Goal: Task Accomplishment & Management: Manage account settings

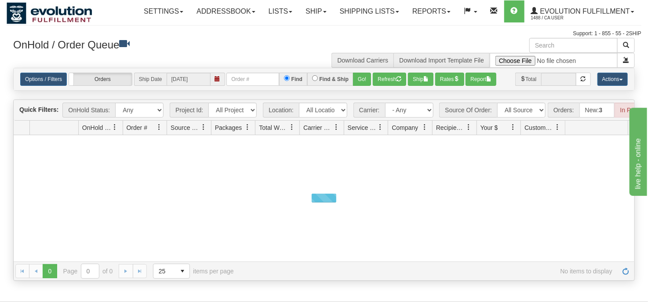
click at [338, 112] on select "All Locations Default Evolution US EVOLUTION V3 Fedex IDD Location" at bounding box center [323, 109] width 48 height 15
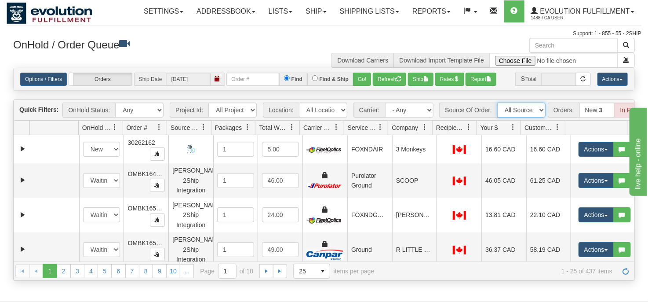
click at [537, 109] on select "All Sources AirBlaster 2Ship Integration Ambler Apparel 2Ship Integration BC Ca…" at bounding box center [521, 109] width 48 height 15
click at [236, 83] on input "text" at bounding box center [252, 79] width 53 height 13
type input "OAIR27520"
click at [358, 76] on button "Go!" at bounding box center [362, 79] width 18 height 13
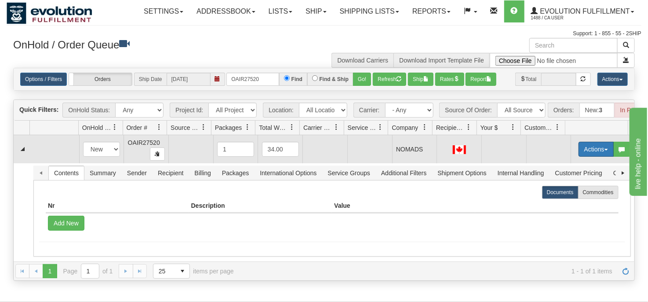
click at [588, 156] on button "Actions" at bounding box center [596, 149] width 35 height 15
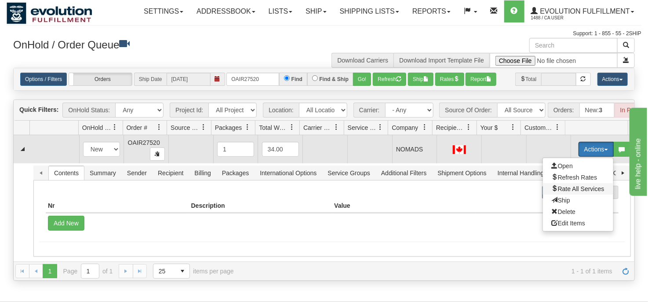
click at [572, 192] on span "Rate All Services" at bounding box center [578, 188] width 53 height 7
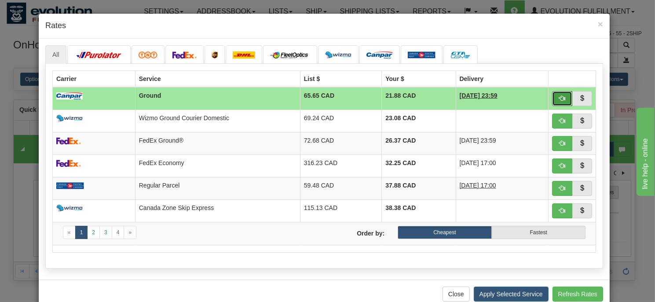
click at [561, 97] on span "button" at bounding box center [562, 98] width 6 height 6
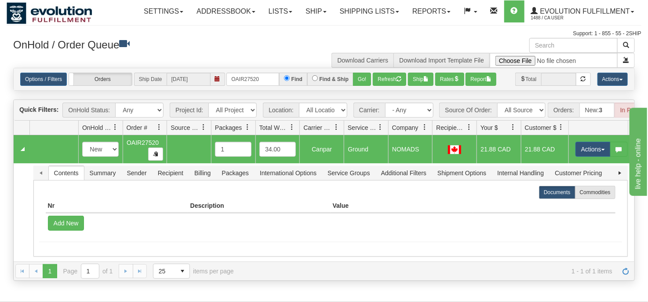
click at [568, 131] on div "Id Location Request Id Reply Id OnHold Status Order # Source Of Order Packages …" at bounding box center [321, 127] width 615 height 14
click at [382, 82] on button "Refresh" at bounding box center [389, 79] width 33 height 13
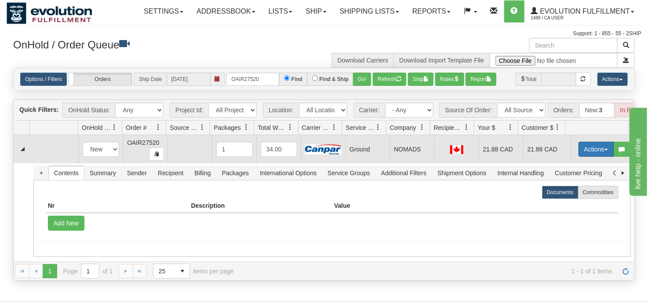
click at [586, 151] on button "Actions" at bounding box center [596, 149] width 35 height 15
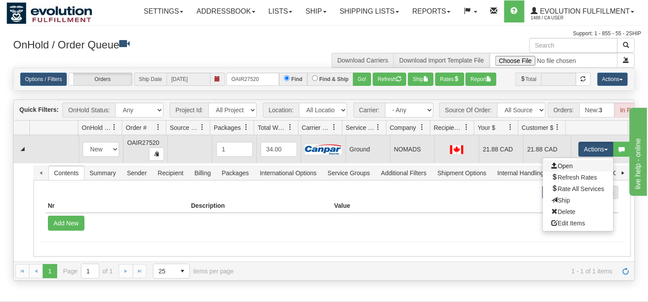
click at [572, 171] on link "Open" at bounding box center [578, 165] width 70 height 11
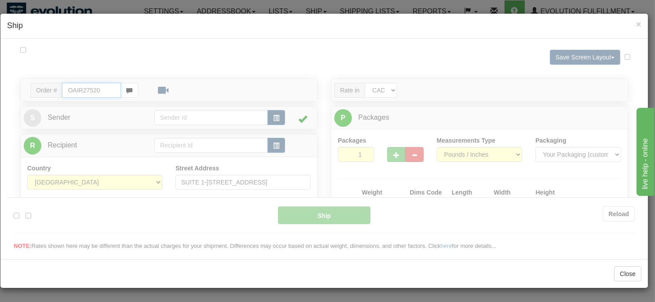
type input "1"
type input "12:00"
type input "16:00"
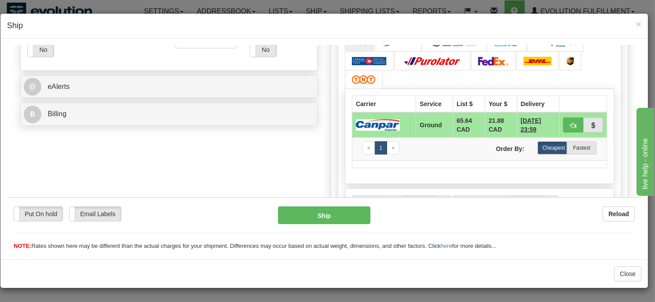
scroll to position [352, 0]
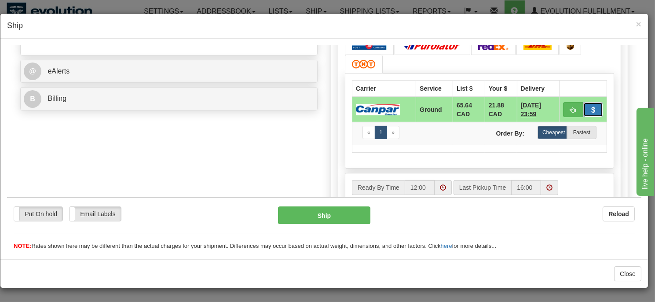
click at [590, 107] on span "button" at bounding box center [593, 110] width 6 height 6
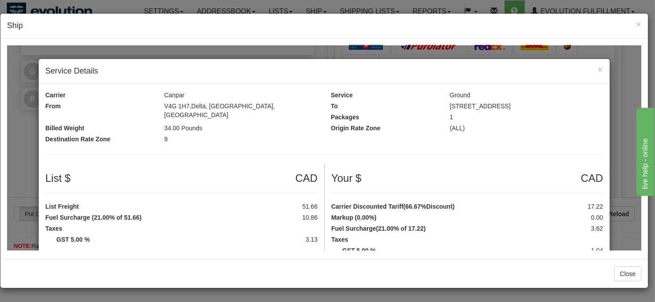
scroll to position [44, 0]
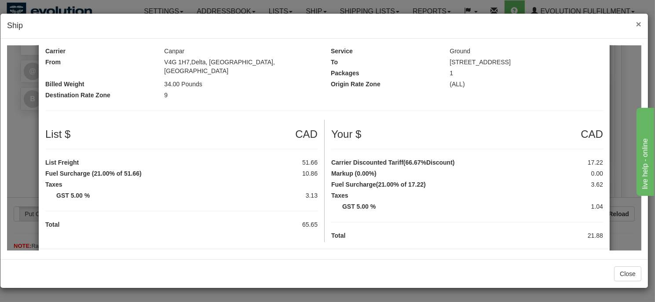
click at [640, 22] on span "×" at bounding box center [638, 24] width 5 height 10
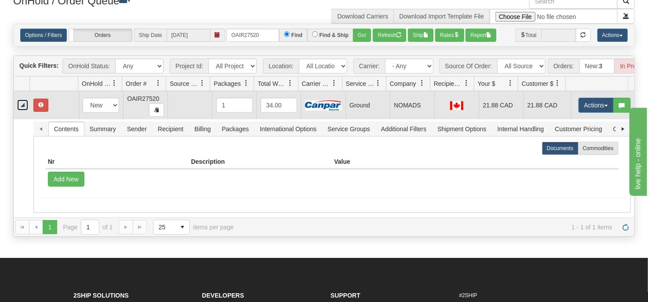
click at [21, 110] on link "Collapse" at bounding box center [22, 104] width 11 height 11
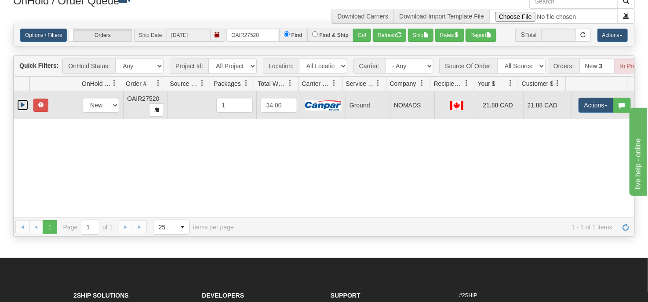
click at [21, 110] on link "Expand" at bounding box center [22, 104] width 11 height 11
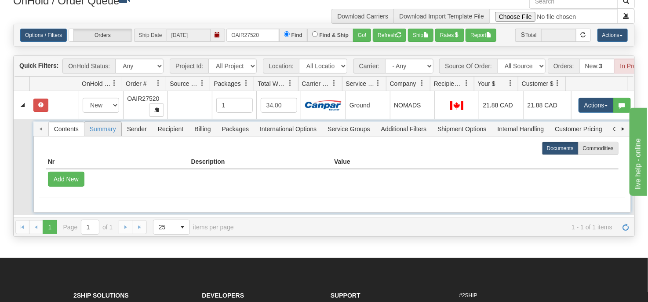
click at [106, 135] on span "Summary" at bounding box center [102, 129] width 37 height 14
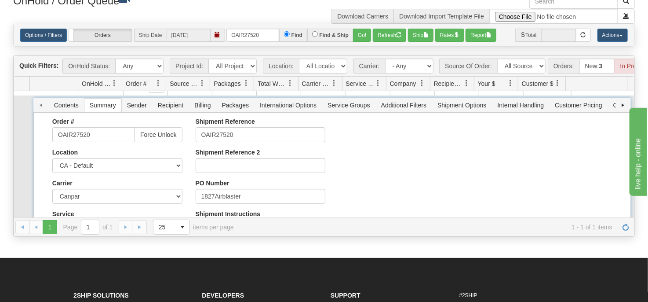
scroll to position [0, 0]
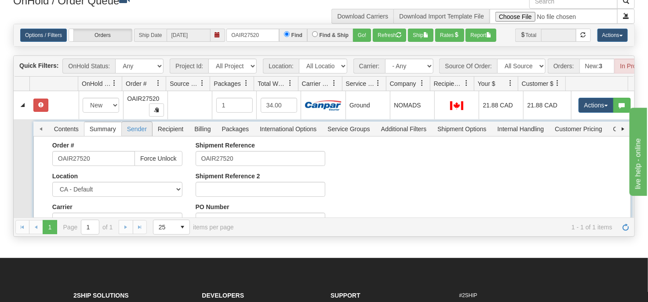
click at [144, 135] on span "Sender" at bounding box center [137, 129] width 30 height 14
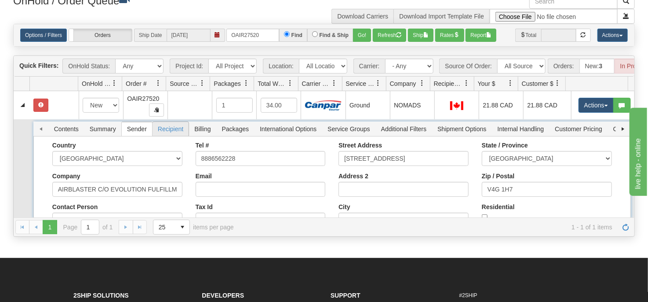
click at [173, 136] on span "Recipient" at bounding box center [171, 129] width 36 height 14
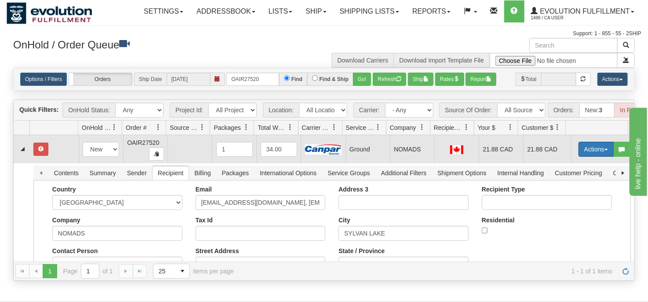
click at [586, 152] on button "Actions" at bounding box center [596, 149] width 35 height 15
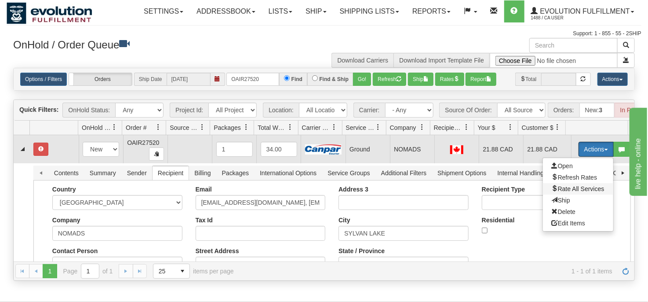
click at [580, 192] on span "Rate All Services" at bounding box center [578, 188] width 53 height 7
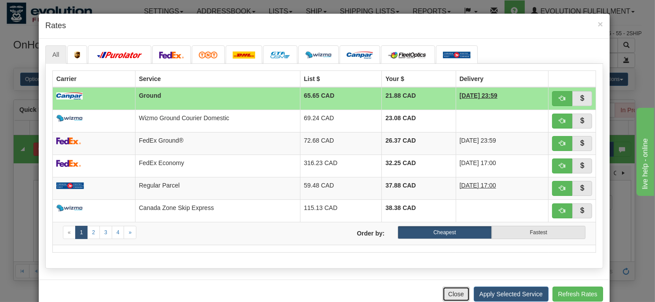
click at [450, 292] on button "Close" at bounding box center [455, 293] width 27 height 15
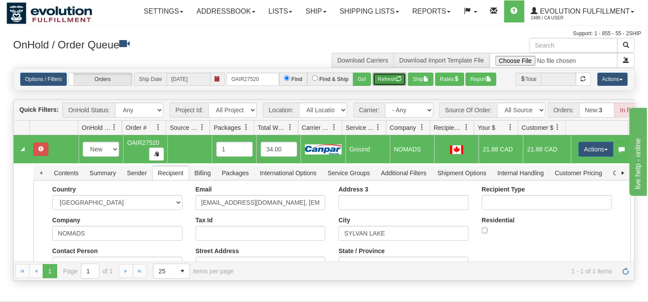
click at [382, 78] on button "Refresh" at bounding box center [389, 79] width 33 height 13
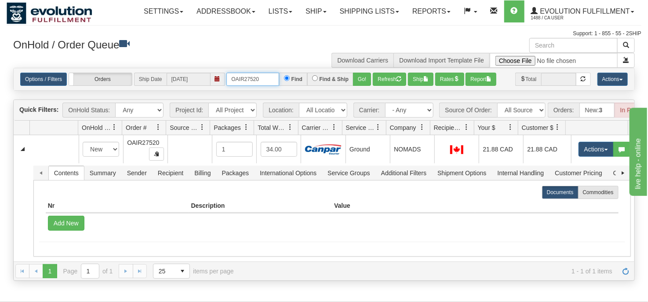
drag, startPoint x: 261, startPoint y: 77, endPoint x: 210, endPoint y: 75, distance: 51.0
click at [211, 75] on div "Options / Filters Group Shipments Orders Ship Date 10/03/2025 OAIR27520 Find Fi…" at bounding box center [324, 79] width 608 height 13
click at [361, 80] on button "Go!" at bounding box center [362, 79] width 18 height 13
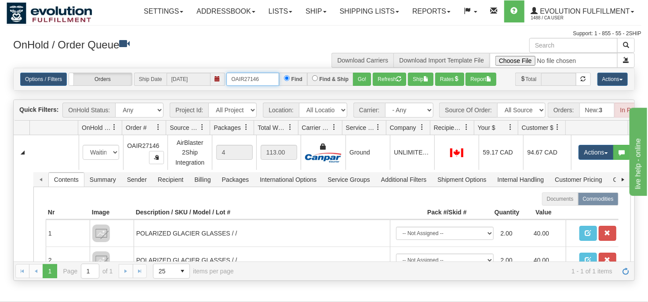
drag, startPoint x: 265, startPoint y: 77, endPoint x: 200, endPoint y: 77, distance: 65.1
click at [201, 77] on div "Options / Filters Group Shipments Orders Ship Date 10/03/2025 OAIR27146 Find Fi…" at bounding box center [324, 79] width 608 height 13
click at [359, 79] on button "Go!" at bounding box center [362, 79] width 18 height 13
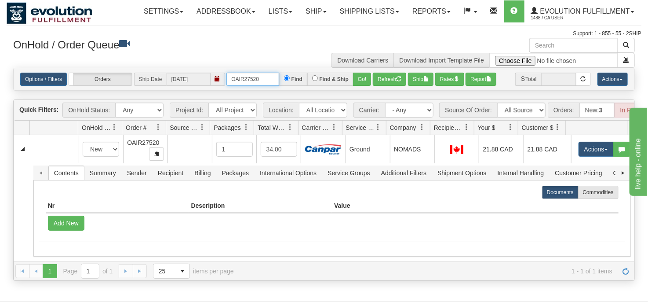
drag, startPoint x: 266, startPoint y: 79, endPoint x: 226, endPoint y: 80, distance: 40.9
click at [226, 80] on input "OAIR27520" at bounding box center [252, 79] width 53 height 13
click at [362, 81] on button "Go!" at bounding box center [362, 79] width 18 height 13
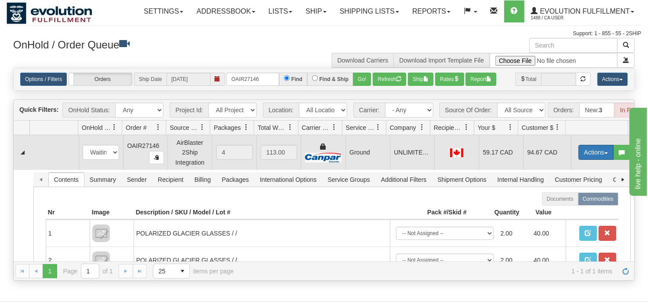
click at [586, 157] on button "Actions" at bounding box center [596, 152] width 35 height 15
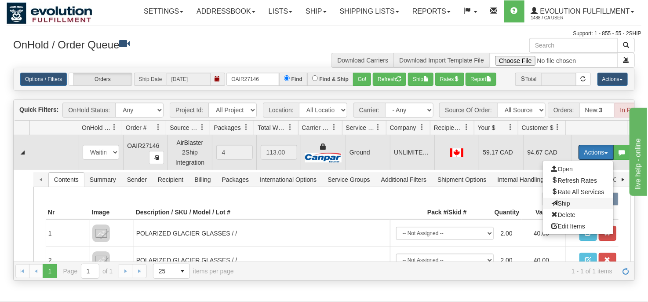
click at [558, 207] on span "Ship" at bounding box center [561, 203] width 18 height 7
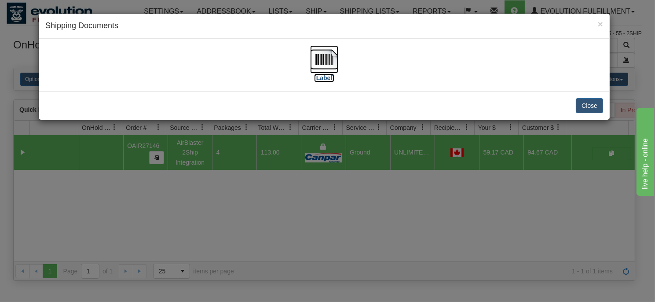
click at [322, 55] on img at bounding box center [324, 59] width 28 height 28
click at [345, 223] on div "× Shipping Documents [Label] Close" at bounding box center [327, 151] width 655 height 302
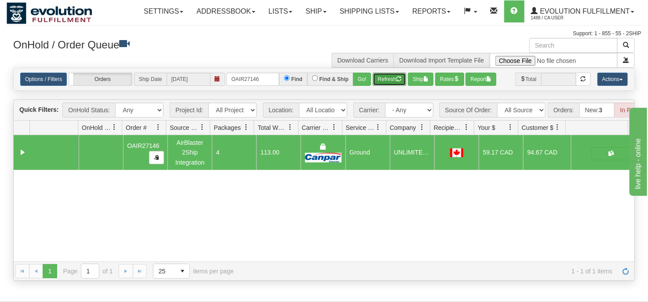
click at [380, 76] on button "Refresh" at bounding box center [389, 79] width 33 height 13
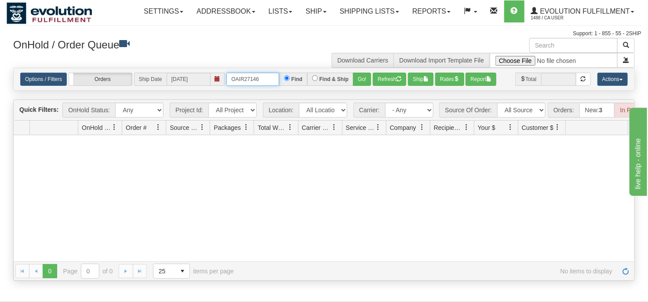
drag, startPoint x: 268, startPoint y: 80, endPoint x: 228, endPoint y: 84, distance: 39.8
click at [228, 84] on input "OAIR27146" at bounding box center [252, 79] width 53 height 13
click at [355, 84] on button "Go!" at bounding box center [362, 79] width 18 height 13
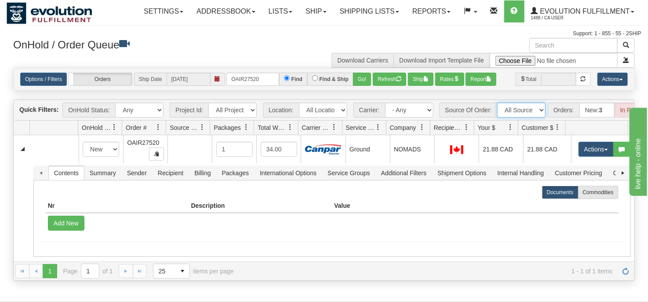
click at [532, 113] on select "All Sources AirBlaster 2Ship Integration Ambler Apparel 2Ship Integration BC Ca…" at bounding box center [521, 109] width 48 height 15
drag, startPoint x: 257, startPoint y: 80, endPoint x: 215, endPoint y: 79, distance: 41.8
click at [215, 79] on div "Options / Filters Group Shipments Orders Ship Date 10/03/2025 OAIR27520 Find Fi…" at bounding box center [324, 79] width 608 height 13
click at [265, 81] on input "OBCC127861 PART A" at bounding box center [252, 79] width 53 height 13
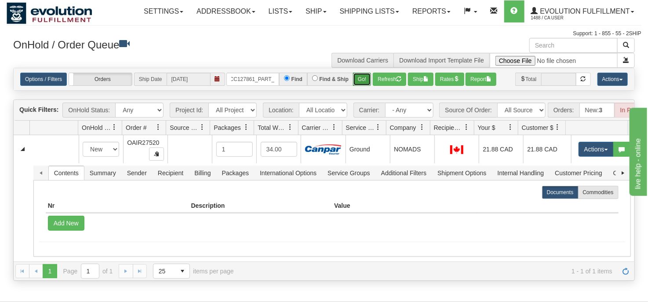
click at [357, 81] on button "Go!" at bounding box center [362, 79] width 18 height 13
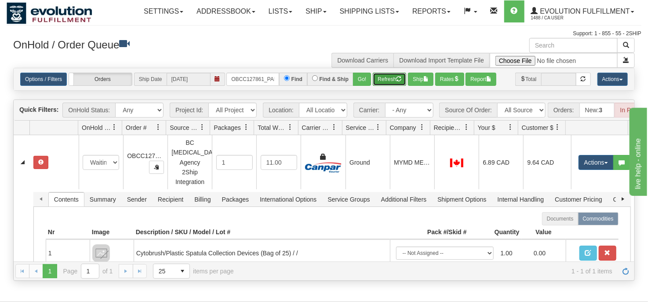
click at [391, 82] on button "Refresh" at bounding box center [389, 79] width 33 height 13
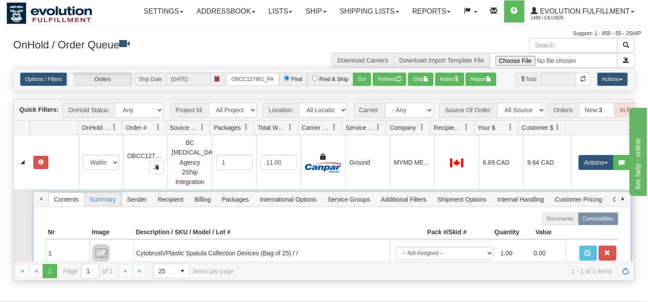
click at [106, 197] on span "Summary" at bounding box center [102, 199] width 37 height 14
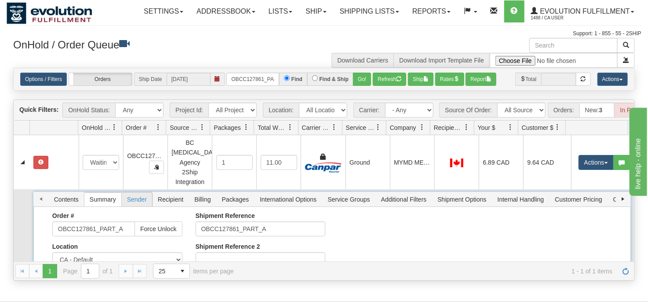
click at [138, 198] on span "Sender" at bounding box center [137, 199] width 30 height 14
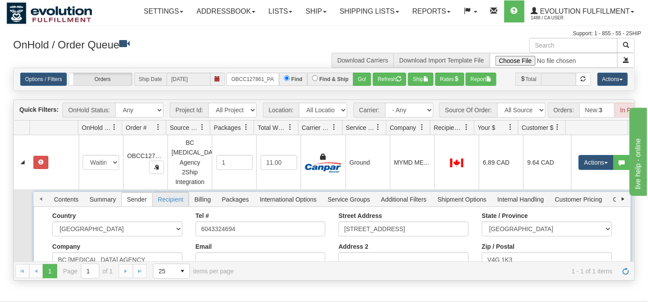
click at [170, 194] on span "Recipient" at bounding box center [171, 199] width 36 height 14
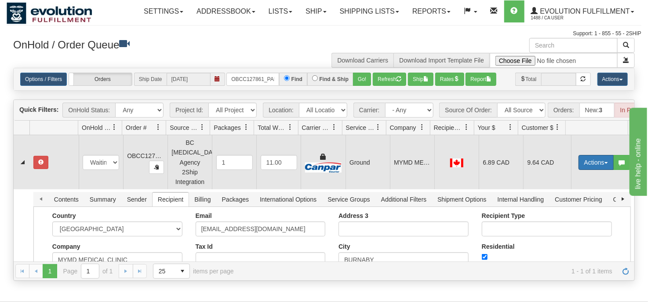
click at [586, 165] on button "Actions" at bounding box center [596, 162] width 35 height 15
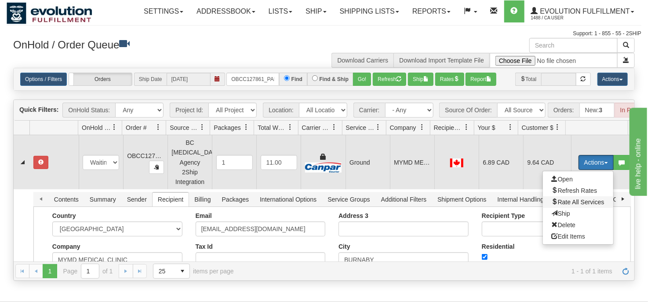
click at [570, 201] on span "Rate All Services" at bounding box center [578, 201] width 53 height 7
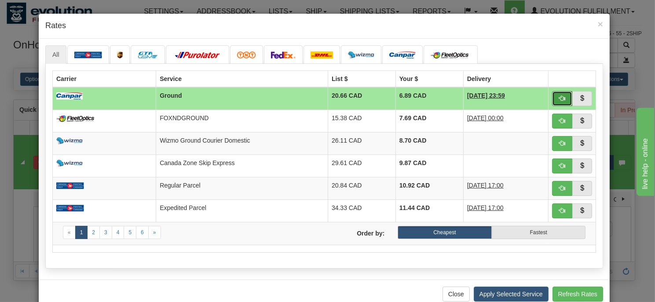
click at [559, 95] on span "button" at bounding box center [562, 98] width 6 height 6
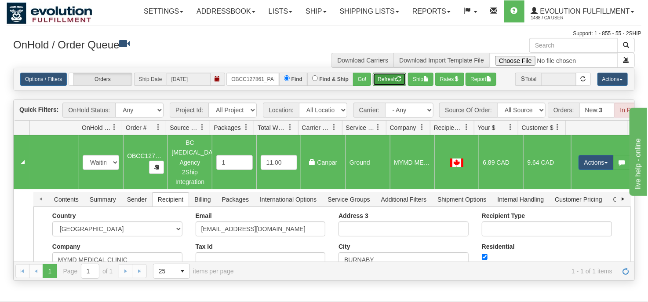
click at [385, 79] on button "Refresh" at bounding box center [389, 79] width 33 height 13
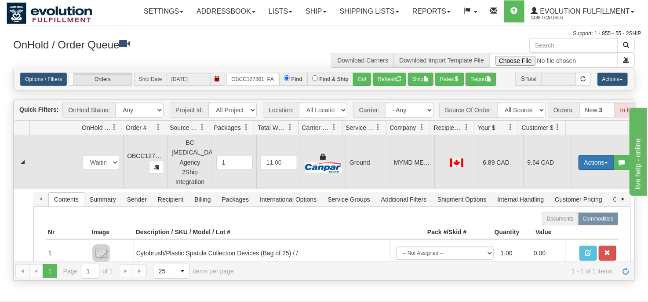
click at [587, 164] on button "Actions" at bounding box center [596, 162] width 35 height 15
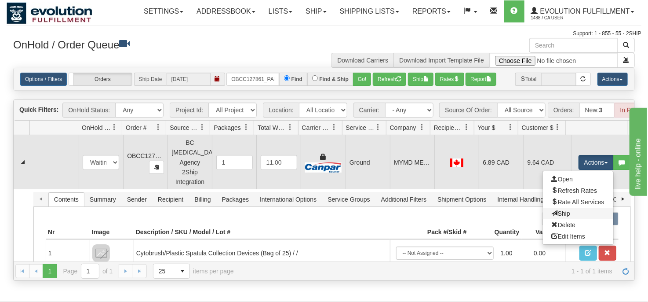
click at [562, 213] on link "Ship" at bounding box center [578, 213] width 70 height 11
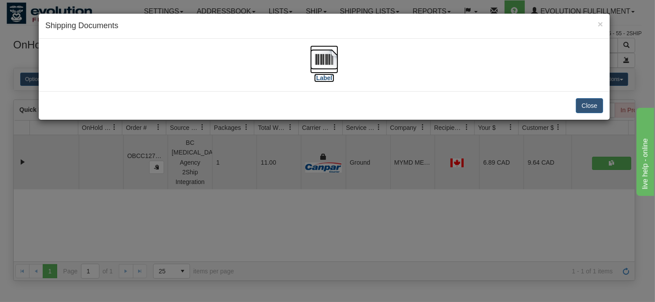
click at [319, 69] on img at bounding box center [324, 59] width 28 height 28
click at [310, 220] on div "× Shipping Documents [Label] Close" at bounding box center [327, 151] width 655 height 302
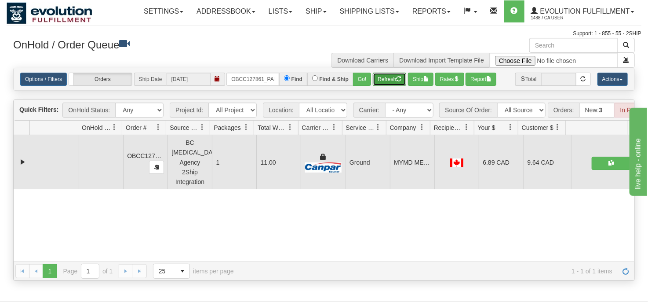
click at [379, 80] on button "Refresh" at bounding box center [389, 79] width 33 height 13
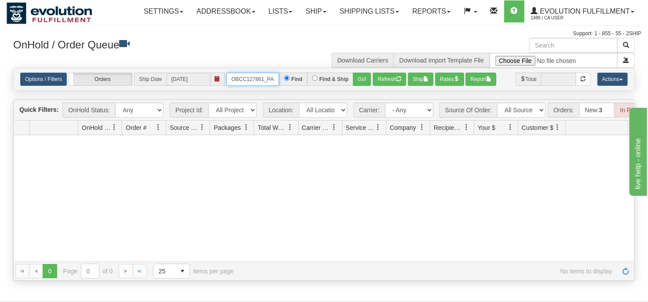
scroll to position [0, 12]
drag, startPoint x: 230, startPoint y: 77, endPoint x: 284, endPoint y: 76, distance: 54.1
click at [284, 76] on div "OBCC127861_PART_A Find Find & Ship Go!" at bounding box center [298, 79] width 145 height 13
click at [263, 78] on input "OBCC127856 PART A" at bounding box center [252, 79] width 53 height 13
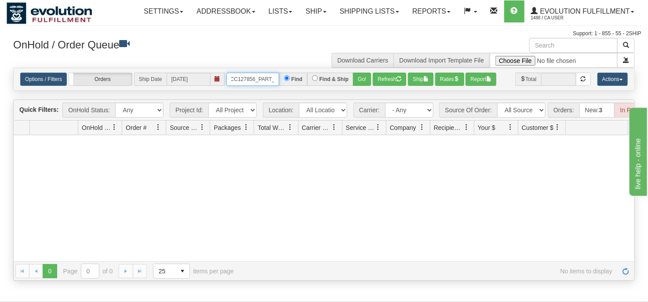
scroll to position [0, 9]
click at [361, 80] on button "Go!" at bounding box center [362, 79] width 18 height 13
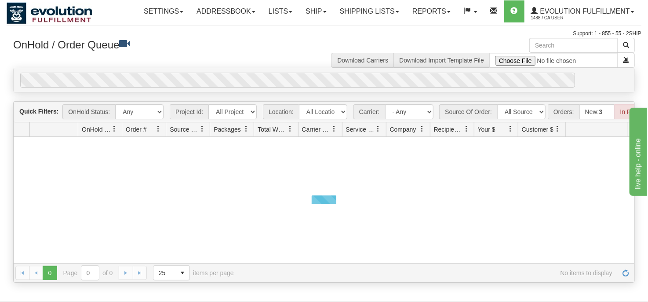
scroll to position [0, 0]
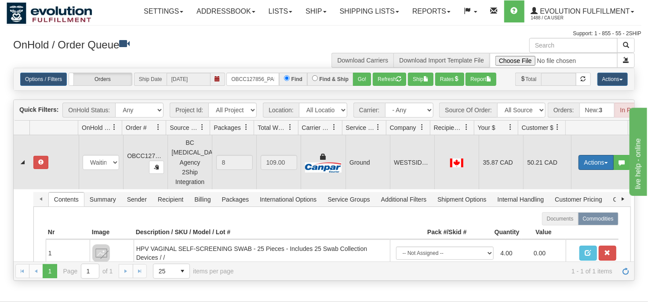
click at [586, 162] on button "Actions" at bounding box center [596, 162] width 35 height 15
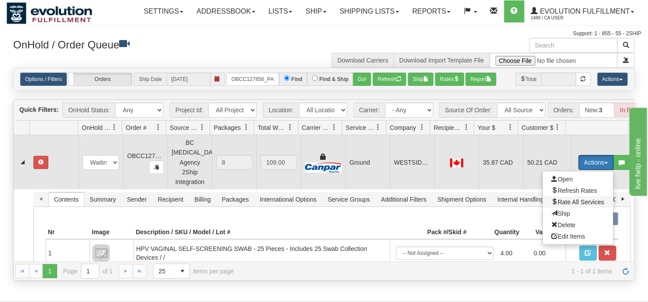
click at [565, 200] on span "Rate All Services" at bounding box center [578, 201] width 53 height 7
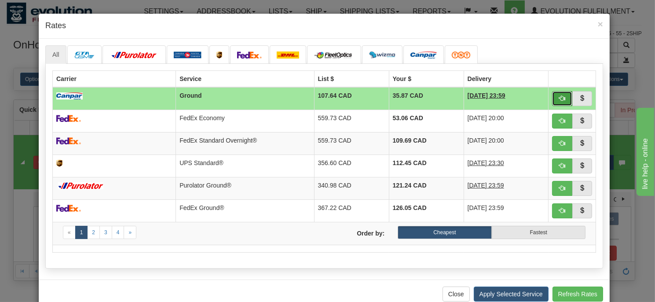
click at [559, 98] on span "button" at bounding box center [562, 98] width 6 height 6
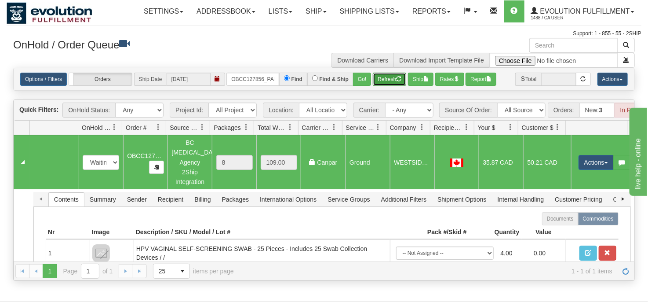
click at [382, 80] on button "Refresh" at bounding box center [389, 79] width 33 height 13
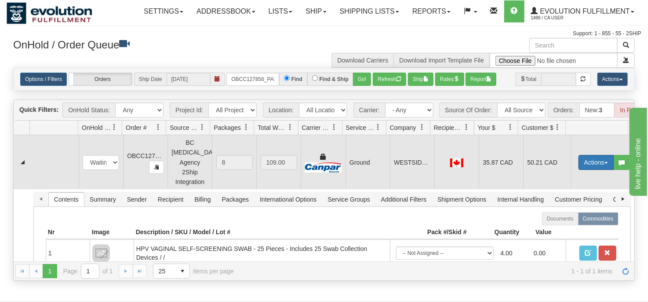
click at [583, 162] on button "Actions" at bounding box center [596, 162] width 35 height 15
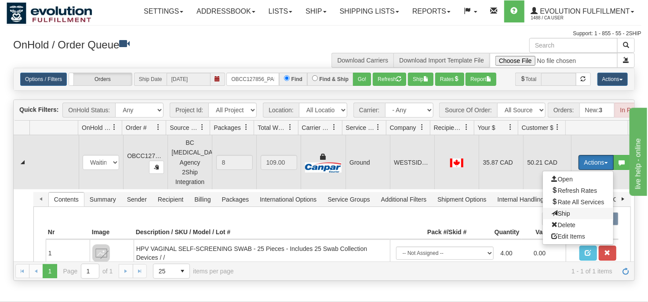
click at [558, 214] on span "Ship" at bounding box center [561, 213] width 18 height 7
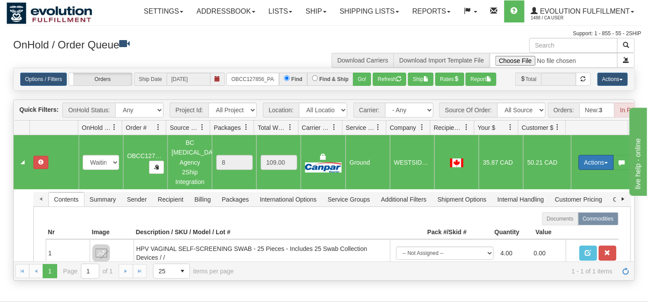
click at [599, 161] on button "Actions" at bounding box center [596, 162] width 35 height 15
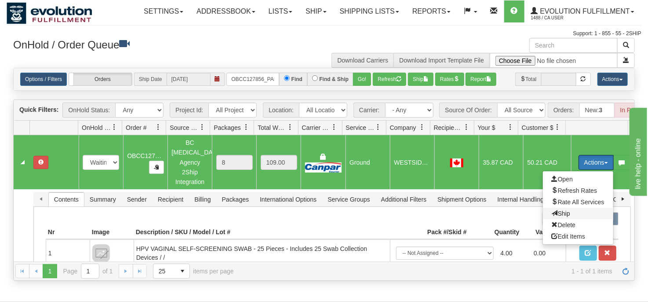
click at [559, 213] on span "Ship" at bounding box center [561, 213] width 18 height 7
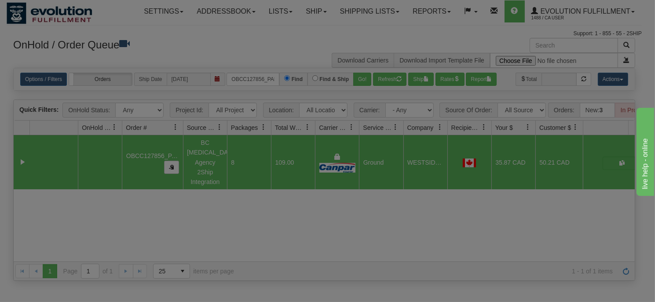
drag, startPoint x: 165, startPoint y: 133, endPoint x: 183, endPoint y: 135, distance: 18.1
click at [183, 135] on body "Toggle navigation Settings Shipping Preferences Fields Preferences" at bounding box center [327, 151] width 655 height 302
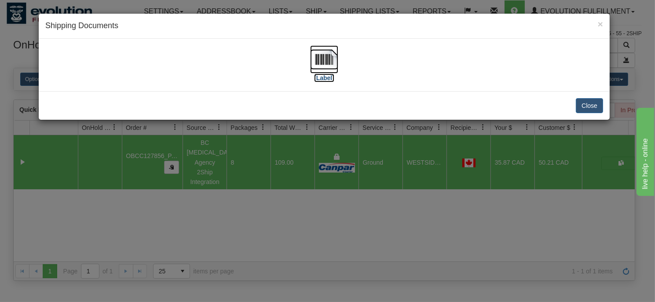
click at [323, 64] on img at bounding box center [324, 59] width 28 height 28
click at [298, 226] on div "× Shipping Documents [Label] Close" at bounding box center [327, 151] width 655 height 302
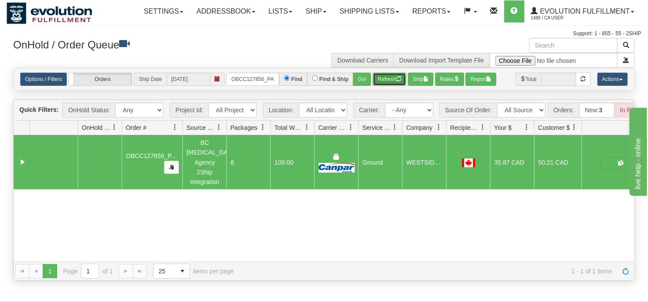
click at [384, 80] on button "Refresh" at bounding box center [389, 79] width 33 height 13
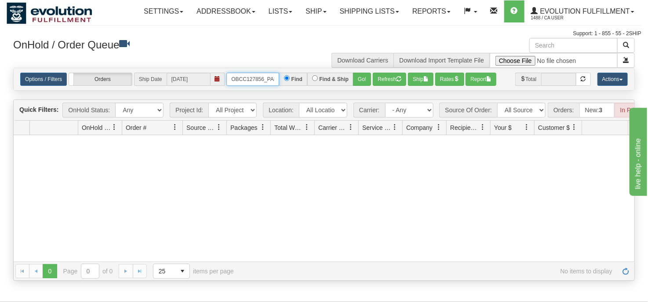
scroll to position [0, 12]
drag, startPoint x: 229, startPoint y: 80, endPoint x: 291, endPoint y: 88, distance: 62.9
click at [291, 88] on div "Options / Filters Group Shipments Orders Ship Date 10/03/2025 OBCC127856_PART_A…" at bounding box center [324, 79] width 621 height 22
click at [265, 79] on input "OBCC127857 PART A" at bounding box center [252, 79] width 53 height 13
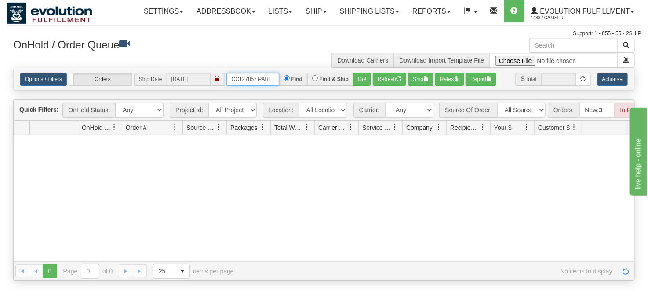
scroll to position [0, 8]
click at [364, 78] on button "Go!" at bounding box center [362, 79] width 18 height 13
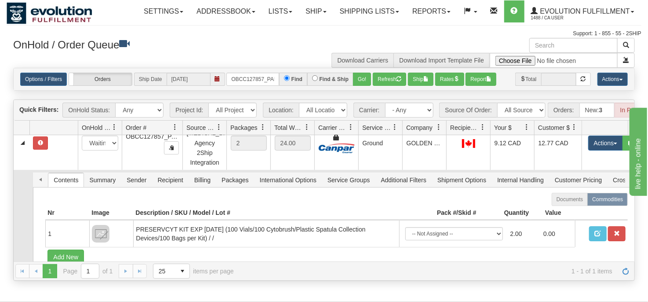
scroll to position [0, 0]
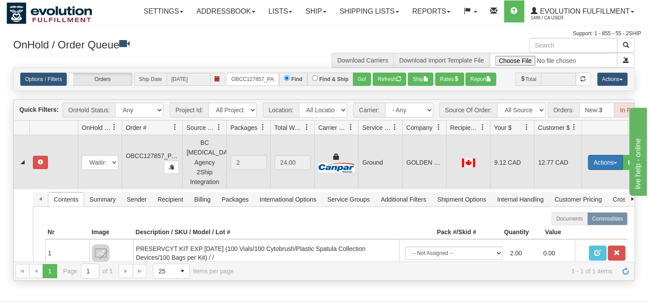
click at [599, 160] on button "Actions" at bounding box center [605, 162] width 35 height 15
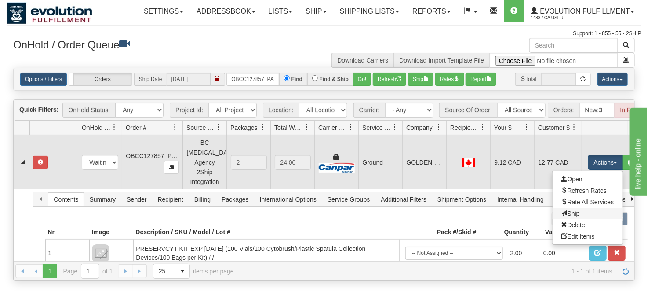
click at [582, 213] on link "Ship" at bounding box center [588, 213] width 70 height 11
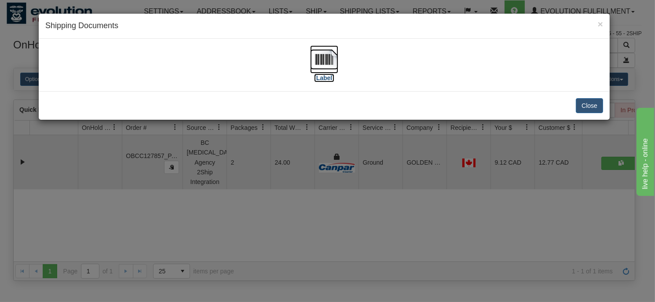
click at [322, 65] on img at bounding box center [324, 59] width 28 height 28
click at [283, 221] on div "× Shipping Documents [Label] Close" at bounding box center [327, 151] width 655 height 302
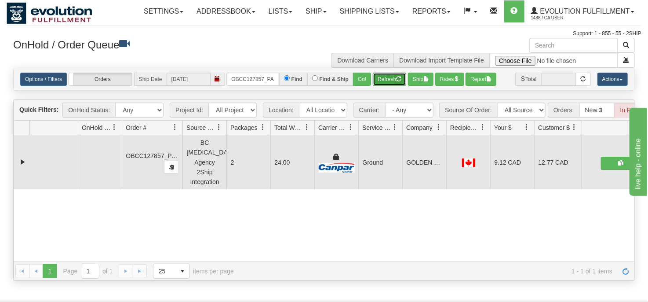
click at [383, 80] on button "Refresh" at bounding box center [389, 79] width 33 height 13
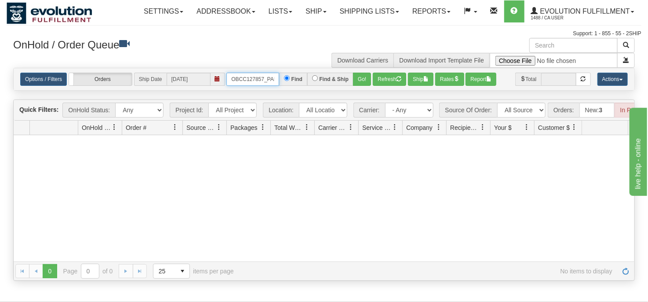
scroll to position [0, 12]
drag, startPoint x: 229, startPoint y: 77, endPoint x: 298, endPoint y: 77, distance: 69.0
click at [298, 77] on div "OBCC127857_PART_A Find Find & Ship Go!" at bounding box center [298, 79] width 145 height 13
click at [265, 79] on input "OBCC127862 PART A" at bounding box center [252, 79] width 53 height 13
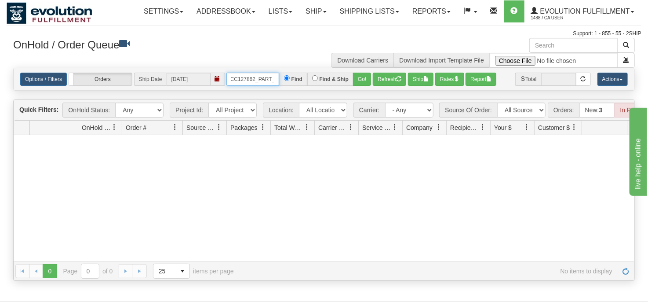
scroll to position [0, 9]
click at [362, 81] on button "Go!" at bounding box center [362, 79] width 18 height 13
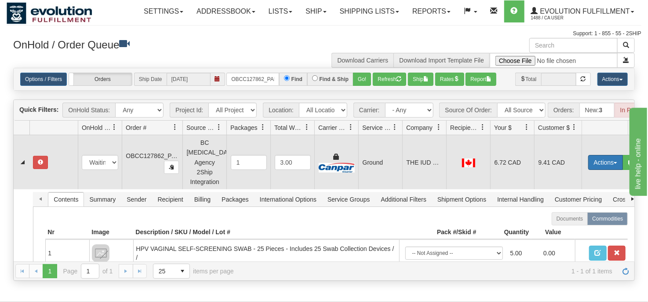
click at [600, 160] on button "Actions" at bounding box center [605, 162] width 35 height 15
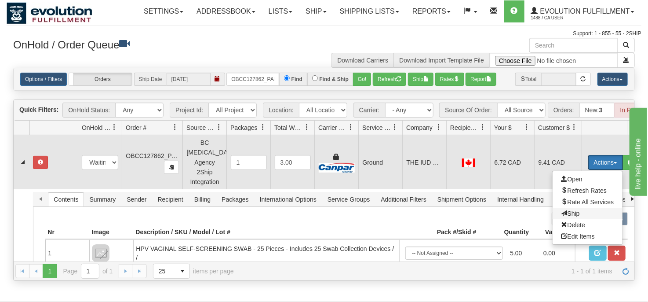
click at [575, 214] on span "Ship" at bounding box center [570, 213] width 18 height 7
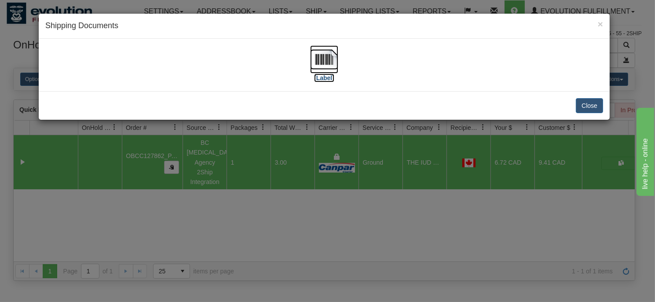
click at [323, 63] on img at bounding box center [324, 59] width 28 height 28
click at [307, 226] on div "× Shipping Documents [Label] Close" at bounding box center [327, 151] width 655 height 302
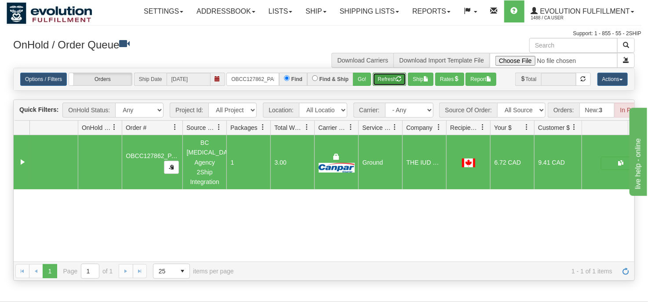
click at [390, 79] on button "Refresh" at bounding box center [389, 79] width 33 height 13
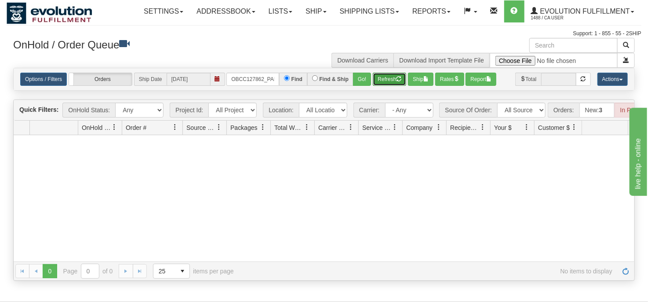
click at [382, 79] on button "Refresh" at bounding box center [389, 79] width 33 height 13
drag, startPoint x: 229, startPoint y: 80, endPoint x: 281, endPoint y: 89, distance: 52.7
click at [281, 89] on div "Options / Filters Group Shipments Orders Ship Date 10/03/2025 OBCC127862_PART_A…" at bounding box center [324, 79] width 621 height 22
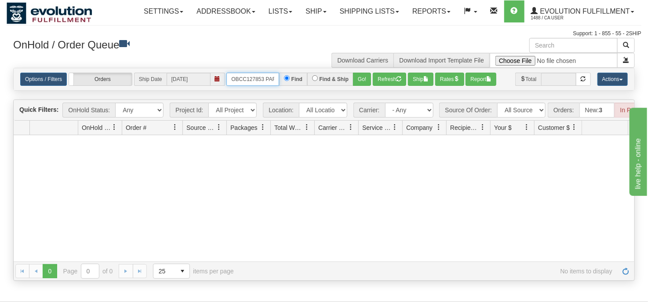
click at [264, 80] on input "OBCC127853 PART A" at bounding box center [252, 79] width 53 height 13
type input "OBCC127853_PART_A"
click at [364, 81] on button "Go!" at bounding box center [362, 79] width 18 height 13
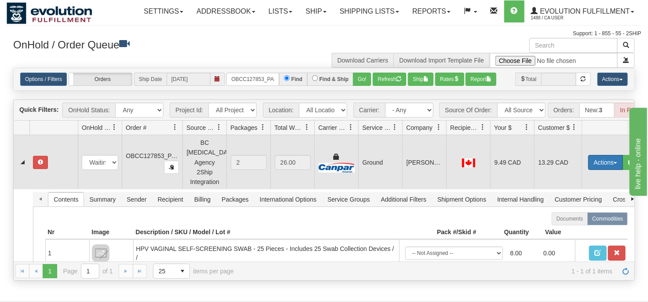
click at [608, 159] on button "Actions" at bounding box center [605, 162] width 35 height 15
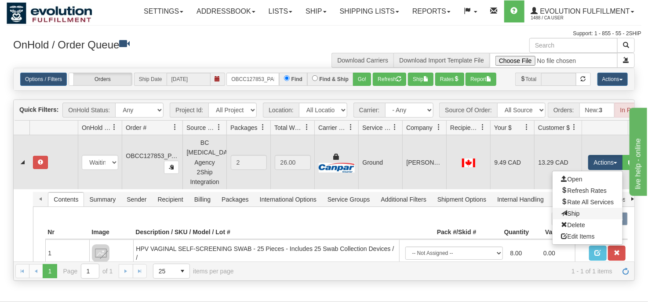
click at [585, 215] on link "Ship" at bounding box center [588, 213] width 70 height 11
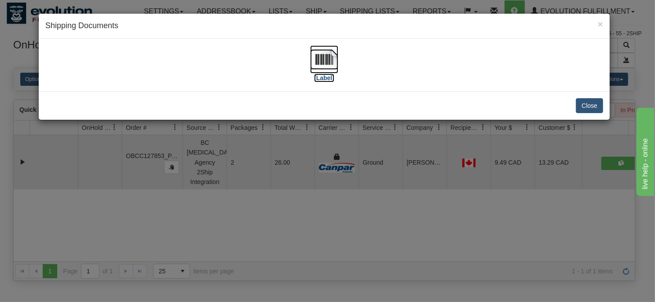
click at [332, 65] on img at bounding box center [324, 59] width 28 height 28
click at [383, 242] on div "× Shipping Documents [Label] Close" at bounding box center [327, 151] width 655 height 302
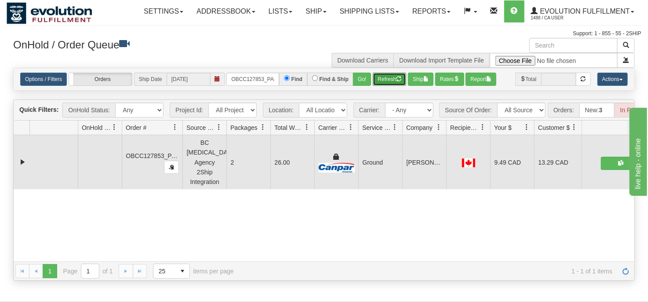
click at [384, 80] on button "Refresh" at bounding box center [389, 79] width 33 height 13
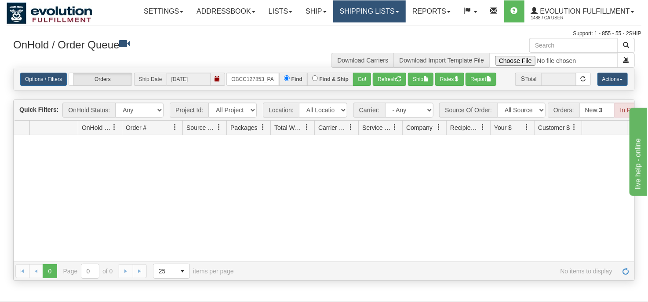
click at [363, 13] on link "Shipping lists" at bounding box center [369, 11] width 73 height 22
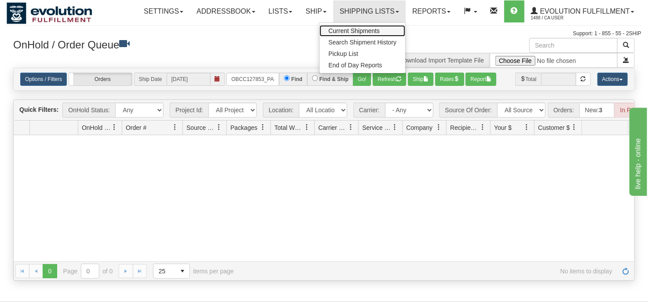
click at [361, 29] on span "Current Shipments" at bounding box center [353, 30] width 51 height 7
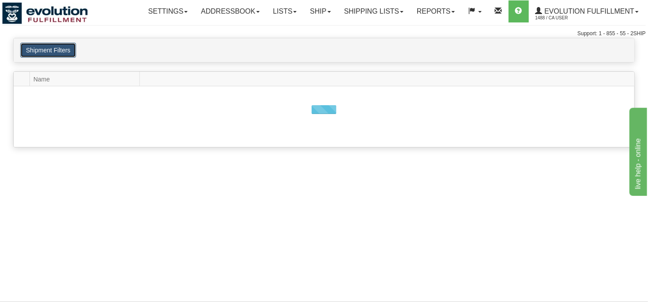
click at [55, 50] on button "Shipment Filters" at bounding box center [48, 50] width 56 height 15
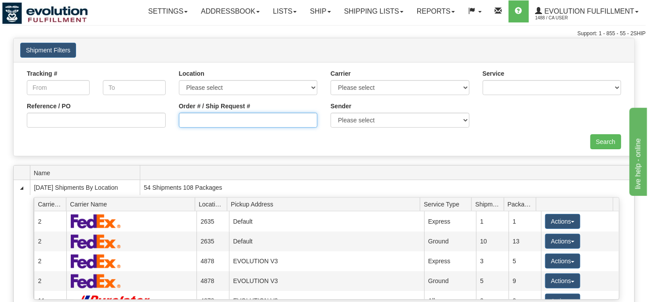
click at [249, 118] on input "Order # / Ship Request #" at bounding box center [248, 120] width 139 height 15
type input "OOOBW1117-1"
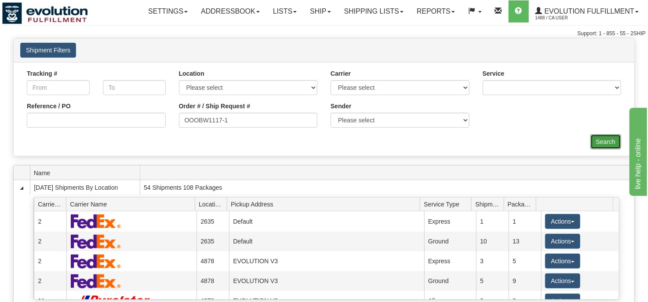
click at [602, 145] on input "Search" at bounding box center [605, 141] width 31 height 15
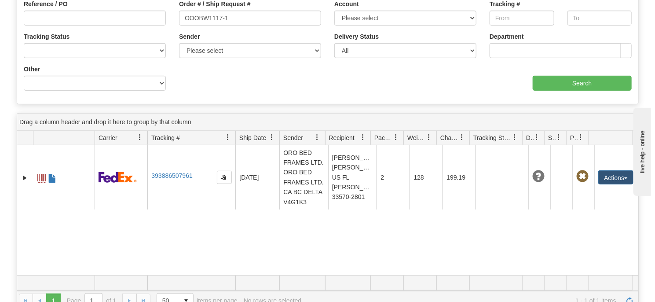
scroll to position [176, 0]
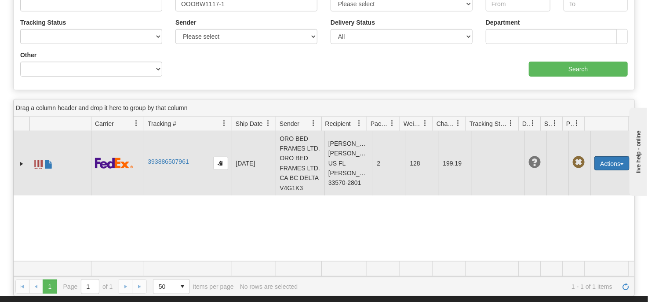
click at [608, 170] on button "Actions" at bounding box center [611, 163] width 35 height 14
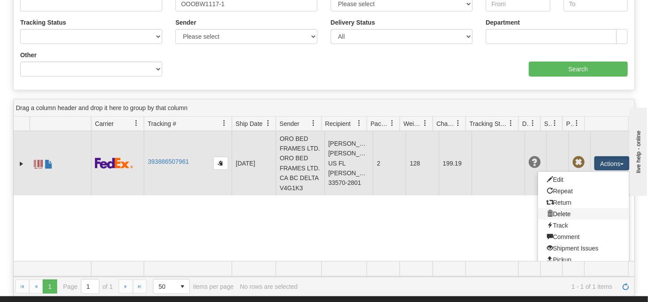
click at [566, 219] on link "Delete" at bounding box center [583, 213] width 91 height 11
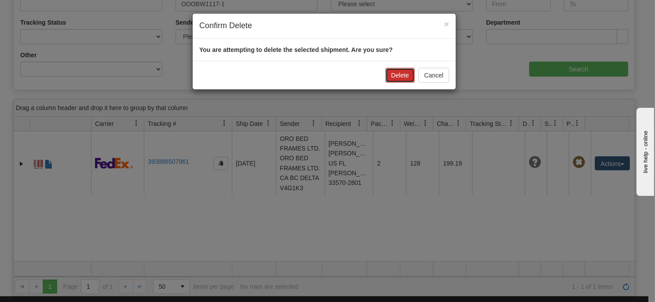
click at [401, 77] on button "Delete" at bounding box center [399, 75] width 29 height 15
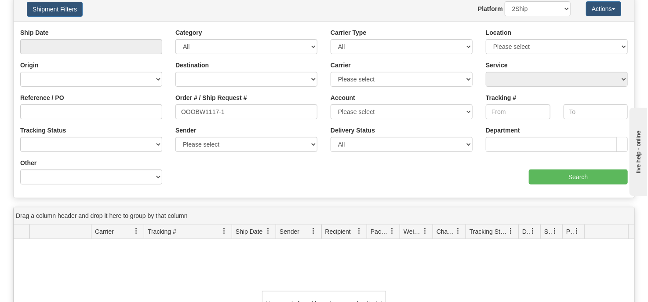
scroll to position [0, 0]
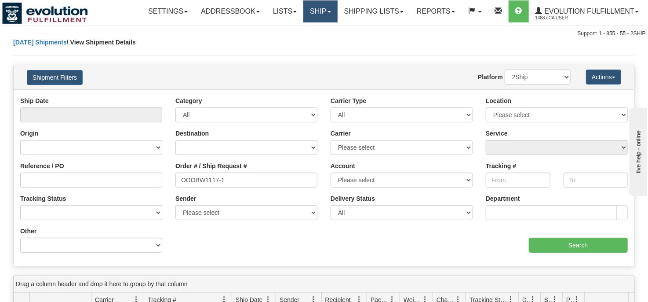
click at [318, 15] on link "Ship" at bounding box center [320, 11] width 34 height 22
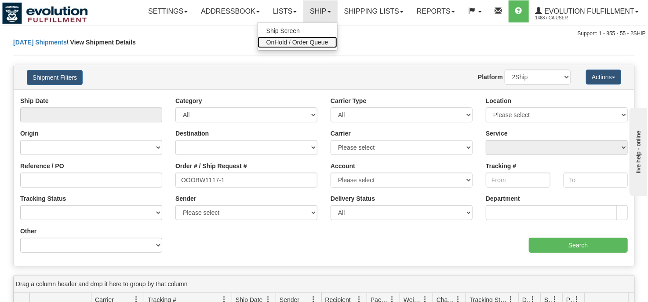
click at [320, 42] on span "OnHold / Order Queue" at bounding box center [297, 42] width 62 height 7
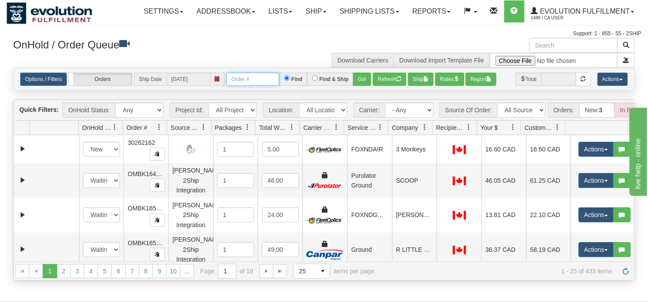
click at [253, 80] on input "text" at bounding box center [252, 79] width 53 height 13
click at [250, 82] on input "text" at bounding box center [252, 79] width 53 height 13
click at [265, 78] on input "OBCC127852 PART A" at bounding box center [252, 79] width 53 height 13
click at [358, 81] on button "Go!" at bounding box center [362, 79] width 18 height 13
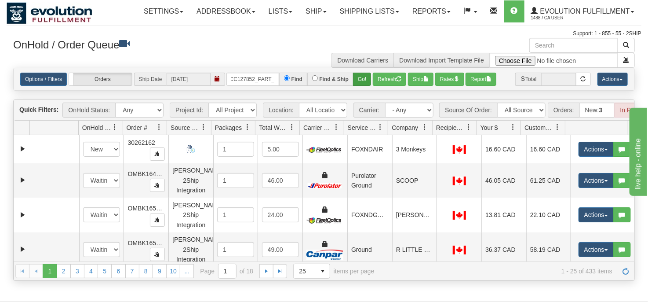
scroll to position [0, 0]
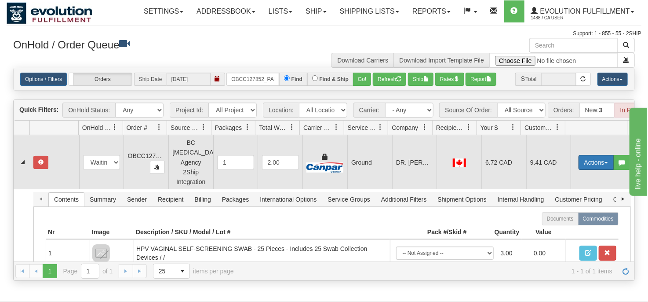
click at [605, 162] on span "button" at bounding box center [607, 163] width 4 height 2
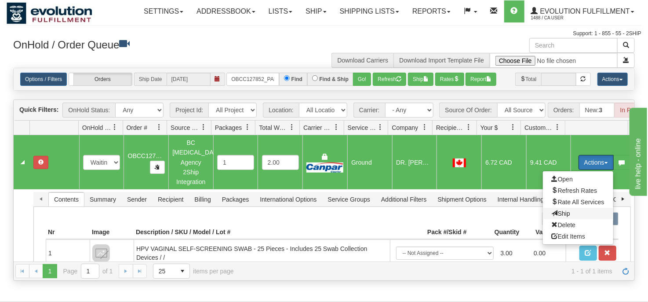
click at [560, 212] on span "Ship" at bounding box center [561, 213] width 18 height 7
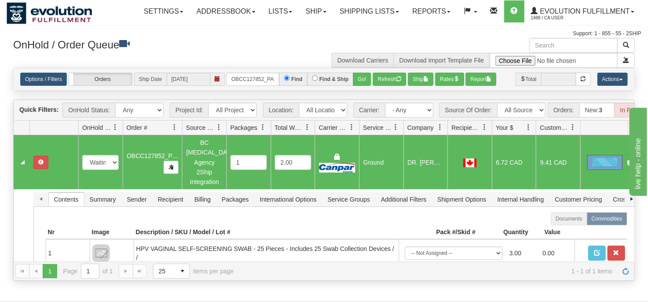
drag, startPoint x: 167, startPoint y: 131, endPoint x: 183, endPoint y: 131, distance: 15.8
click at [183, 131] on div "Id Location Request Id Reply Id OnHold Status Order # Source Of Order Packages …" at bounding box center [321, 127] width 615 height 14
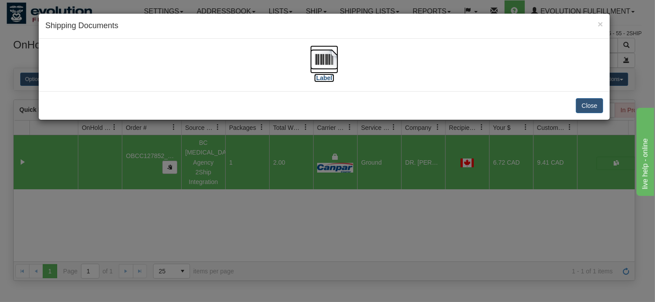
click at [322, 56] on img at bounding box center [324, 59] width 28 height 28
click at [346, 230] on div "× Shipping Documents [Label] Close" at bounding box center [327, 151] width 655 height 302
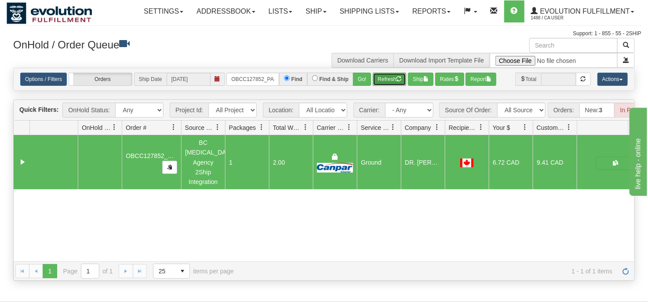
click at [384, 78] on button "Refresh" at bounding box center [389, 79] width 33 height 13
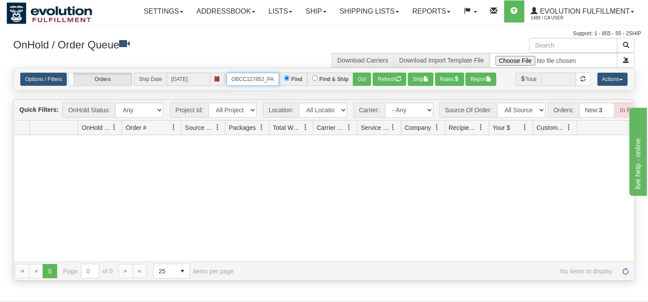
scroll to position [0, 12]
drag, startPoint x: 235, startPoint y: 77, endPoint x: 286, endPoint y: 77, distance: 51.4
click at [286, 77] on div "OBCC127852_PART_A Find Find & Ship Go!" at bounding box center [298, 79] width 145 height 13
click at [264, 77] on input "OBCC127851 PART A" at bounding box center [252, 79] width 53 height 13
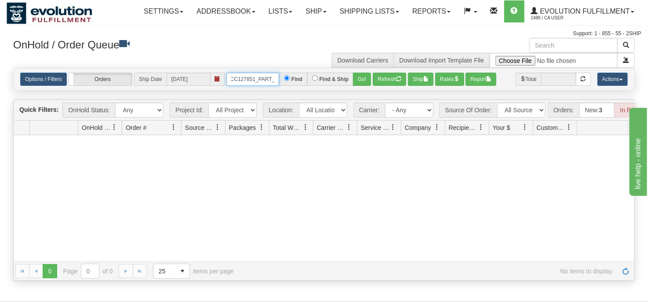
scroll to position [0, 9]
type input "OBCC127851_PART_A"
click at [361, 76] on button "Go!" at bounding box center [362, 79] width 18 height 13
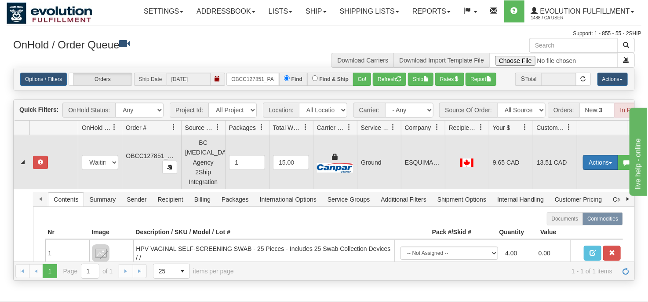
click at [592, 164] on button "Actions" at bounding box center [600, 162] width 35 height 15
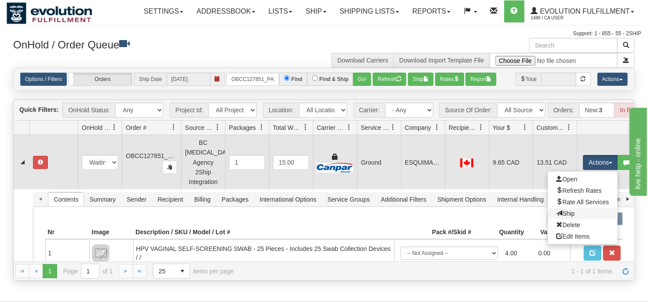
click at [578, 214] on link "Ship" at bounding box center [583, 213] width 70 height 11
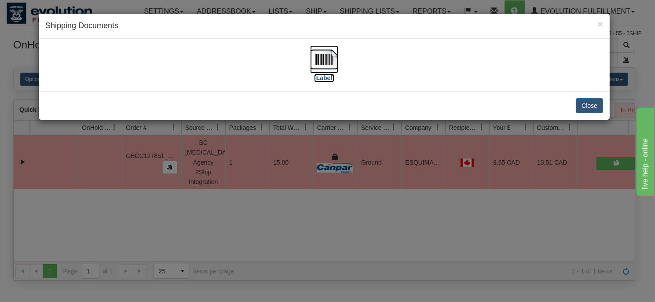
click at [333, 65] on img at bounding box center [324, 59] width 28 height 28
click at [364, 207] on div "× Shipping Documents [Label] Close" at bounding box center [327, 151] width 655 height 302
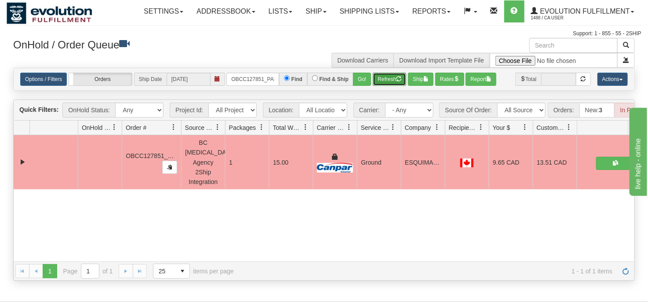
click at [380, 77] on button "Refresh" at bounding box center [389, 79] width 33 height 13
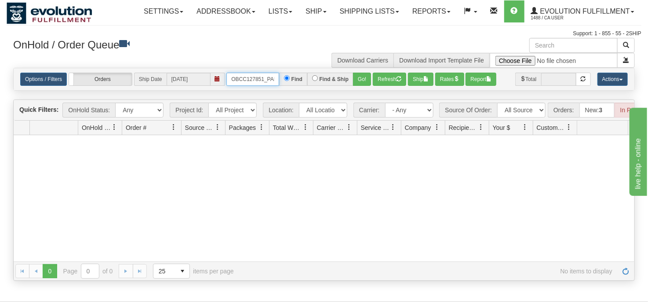
scroll to position [0, 12]
drag, startPoint x: 231, startPoint y: 77, endPoint x: 294, endPoint y: 76, distance: 62.9
click at [294, 76] on div "OBCC127851_PART_A Find Find & Ship Go!" at bounding box center [298, 79] width 145 height 13
click at [265, 77] on input "OBCC127855 PART A" at bounding box center [252, 79] width 53 height 13
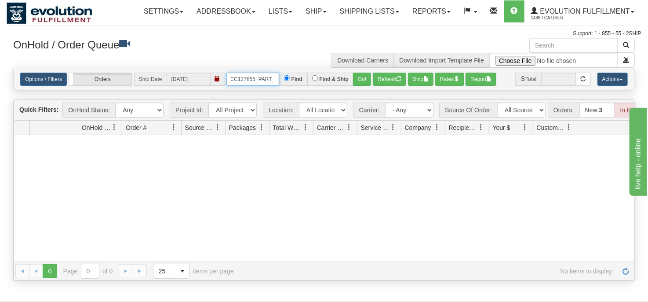
scroll to position [0, 9]
click at [361, 81] on button "Go!" at bounding box center [362, 79] width 18 height 13
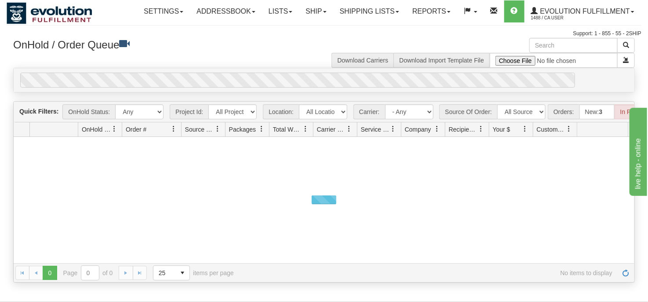
scroll to position [0, 0]
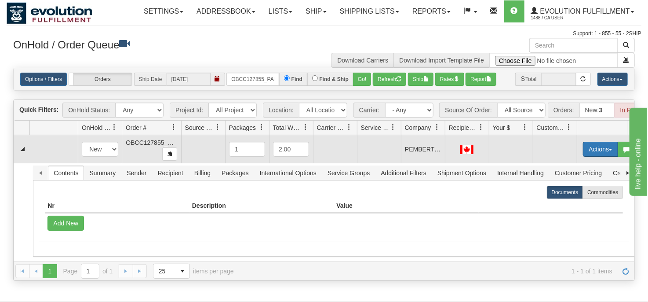
click at [592, 154] on button "Actions" at bounding box center [600, 149] width 35 height 15
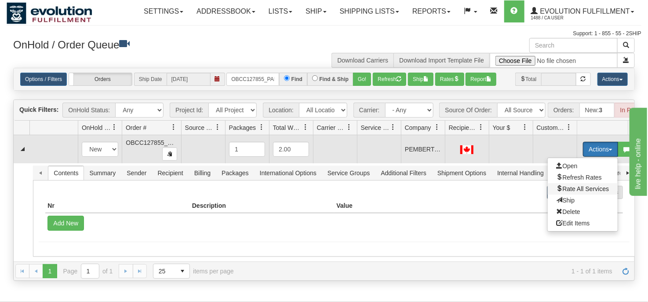
click at [586, 192] on span "Rate All Services" at bounding box center [583, 188] width 53 height 7
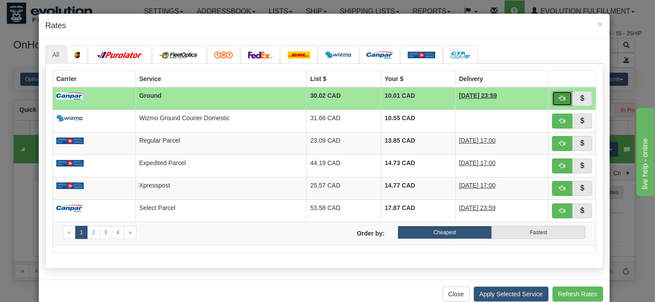
click at [555, 98] on button "button" at bounding box center [562, 98] width 20 height 15
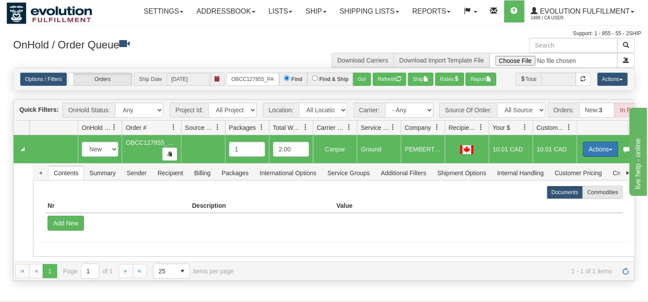
click at [589, 156] on button "Actions" at bounding box center [600, 149] width 35 height 15
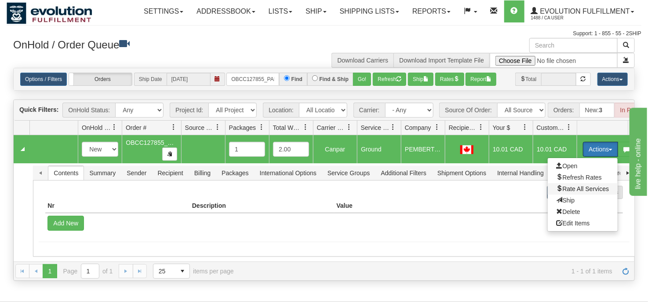
click at [586, 192] on span "Rate All Services" at bounding box center [583, 188] width 53 height 7
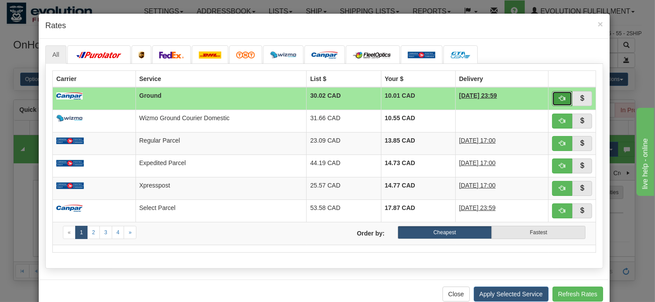
click at [554, 96] on button "button" at bounding box center [562, 98] width 20 height 15
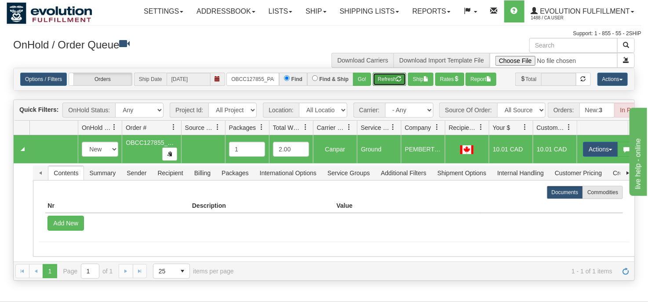
click at [386, 80] on button "Refresh" at bounding box center [389, 79] width 33 height 13
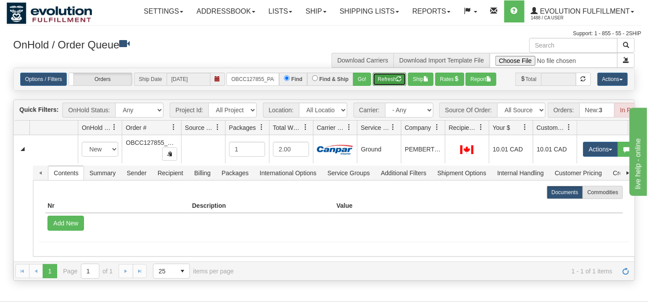
click at [386, 80] on button "Refresh" at bounding box center [389, 79] width 33 height 13
drag, startPoint x: 230, startPoint y: 78, endPoint x: 285, endPoint y: 76, distance: 55.0
click at [285, 76] on div "OBCC127855_PART_A Find Find & Ship Go!" at bounding box center [298, 79] width 145 height 13
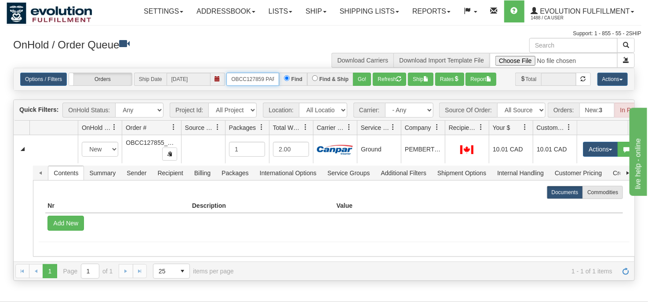
click at [266, 80] on input "OBCC127859 PART A" at bounding box center [252, 79] width 53 height 13
click at [360, 78] on button "Go!" at bounding box center [362, 79] width 18 height 13
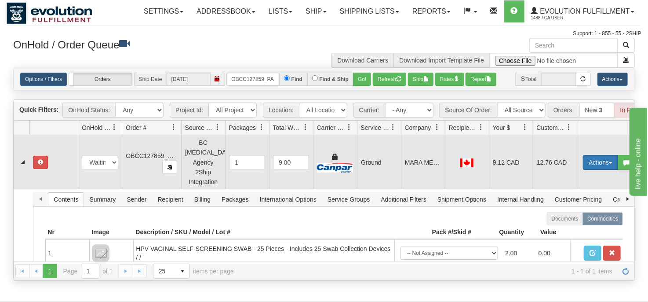
click at [594, 164] on button "Actions" at bounding box center [600, 162] width 35 height 15
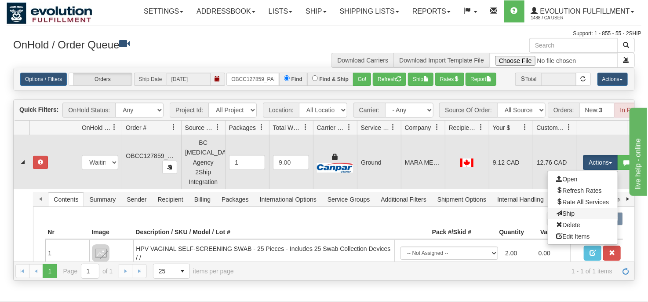
click at [575, 215] on link "Ship" at bounding box center [583, 213] width 70 height 11
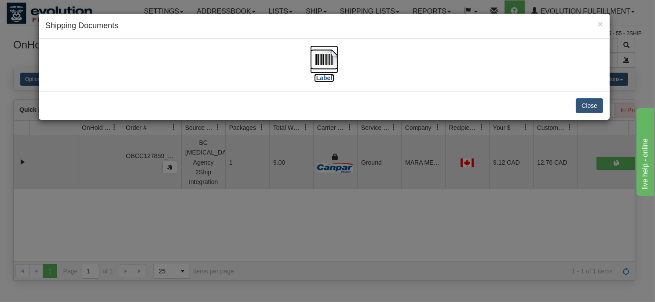
click at [326, 53] on img at bounding box center [324, 59] width 28 height 28
click at [357, 221] on div "× Shipping Documents [Label] Close" at bounding box center [327, 151] width 655 height 302
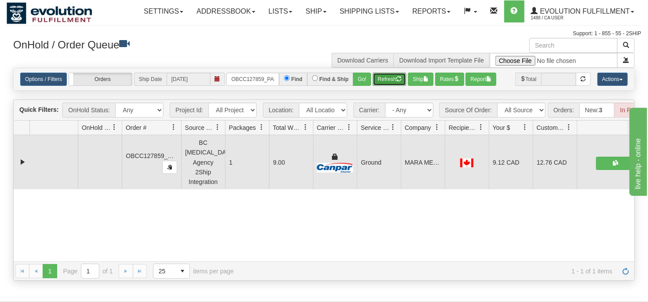
click at [388, 78] on button "Refresh" at bounding box center [389, 79] width 33 height 13
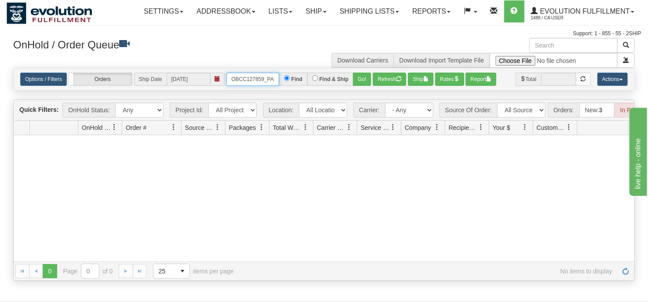
scroll to position [0, 12]
drag, startPoint x: 230, startPoint y: 78, endPoint x: 287, endPoint y: 79, distance: 56.7
click at [287, 79] on div "OBCC127859_PART_A Find Find & Ship Go!" at bounding box center [298, 79] width 145 height 13
click at [266, 80] on input "OBCC127850 PART A" at bounding box center [252, 79] width 53 height 13
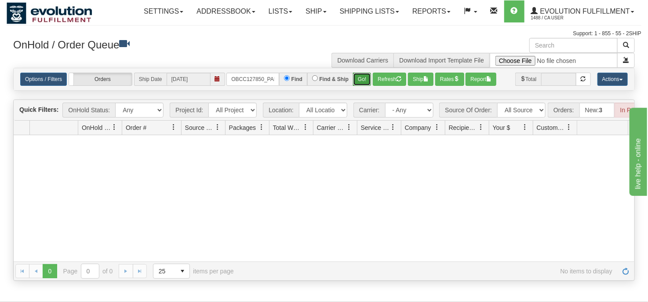
click at [355, 82] on button "Go!" at bounding box center [362, 79] width 18 height 13
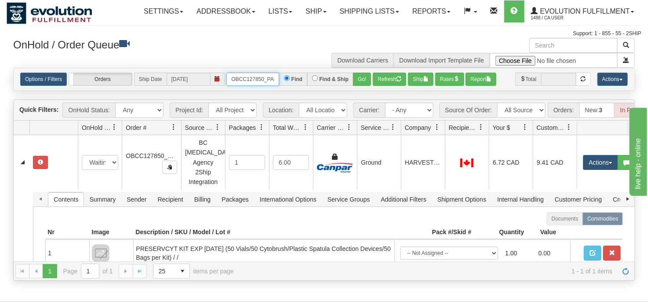
scroll to position [0, 12]
drag, startPoint x: 230, startPoint y: 78, endPoint x: 280, endPoint y: 78, distance: 49.7
click at [280, 78] on div "OBCC127850_PART_A Find Find & Ship Go!" at bounding box center [298, 79] width 145 height 13
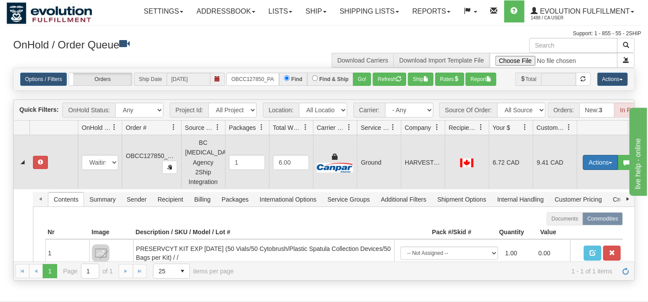
click at [590, 164] on button "Actions" at bounding box center [600, 162] width 35 height 15
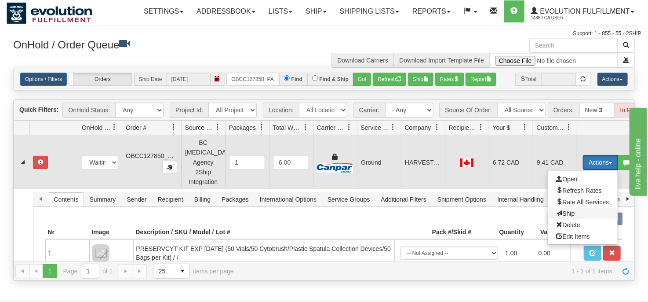
click at [572, 211] on span "Ship" at bounding box center [566, 213] width 18 height 7
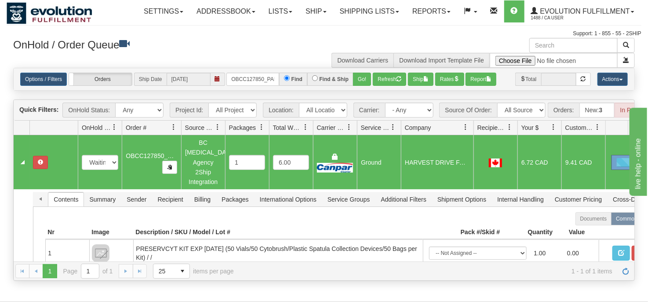
drag, startPoint x: 444, startPoint y: 131, endPoint x: 474, endPoint y: 132, distance: 29.9
click at [474, 132] on div "Id Location Request Id Reply Id OnHold Status Order # Source Of Order Packages …" at bounding box center [321, 127] width 615 height 14
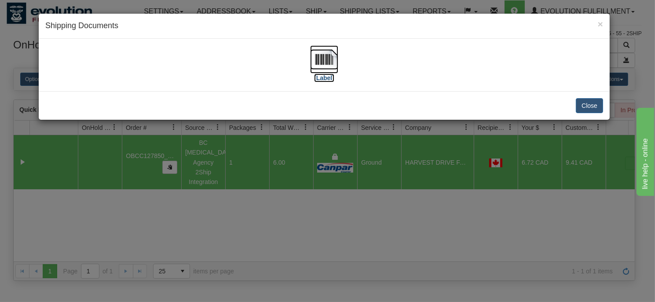
click at [325, 61] on img at bounding box center [324, 59] width 28 height 28
click at [335, 254] on div "× Shipping Documents [Label] Close" at bounding box center [327, 151] width 655 height 302
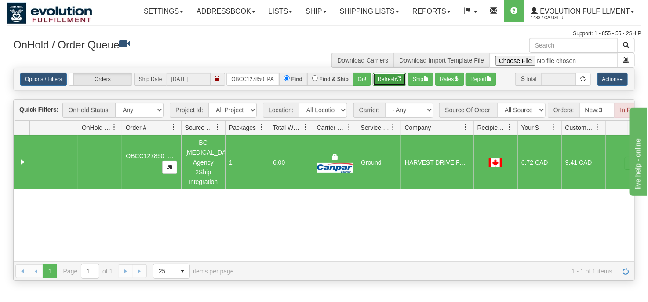
click at [388, 80] on button "Refresh" at bounding box center [389, 79] width 33 height 13
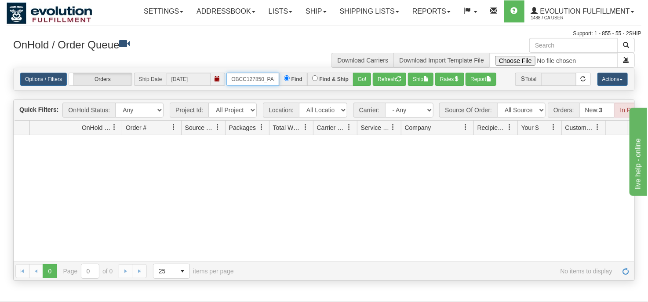
scroll to position [0, 12]
drag, startPoint x: 230, startPoint y: 79, endPoint x: 291, endPoint y: 75, distance: 60.8
click at [291, 75] on div "OBCC127850_PART_A Find Find & Ship Go!" at bounding box center [298, 79] width 145 height 13
click at [265, 81] on input "OBCC127863 PART A" at bounding box center [252, 79] width 53 height 13
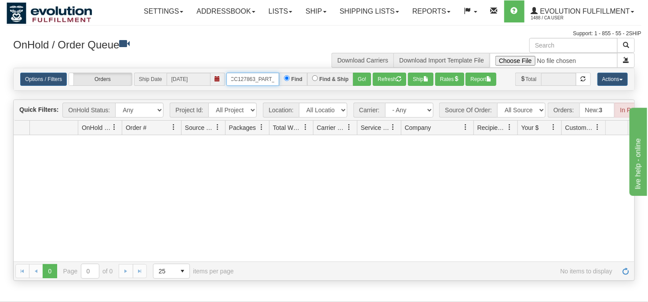
scroll to position [0, 9]
type input "OBCC127863_PART_A"
click at [359, 80] on button "Go!" at bounding box center [362, 79] width 18 height 13
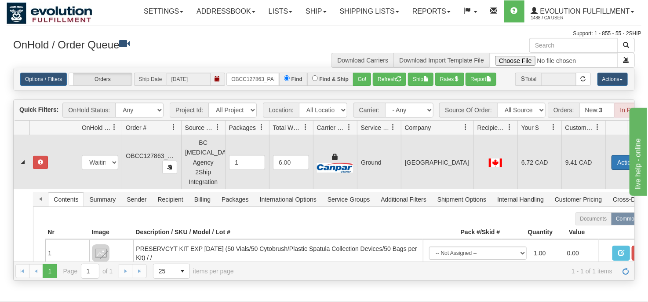
click at [620, 163] on button "Actions" at bounding box center [629, 162] width 35 height 15
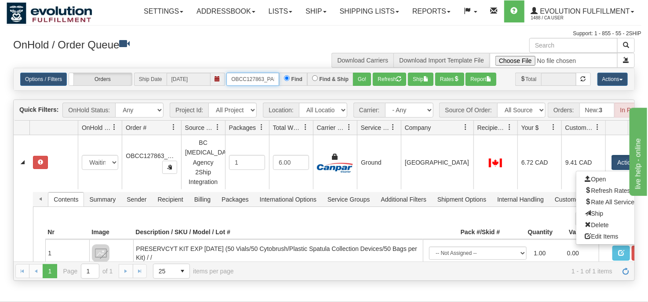
scroll to position [0, 12]
drag, startPoint x: 230, startPoint y: 78, endPoint x: 281, endPoint y: 74, distance: 51.2
click at [281, 74] on div "OBCC127863_PART_A Find Find & Ship Go!" at bounding box center [298, 79] width 145 height 13
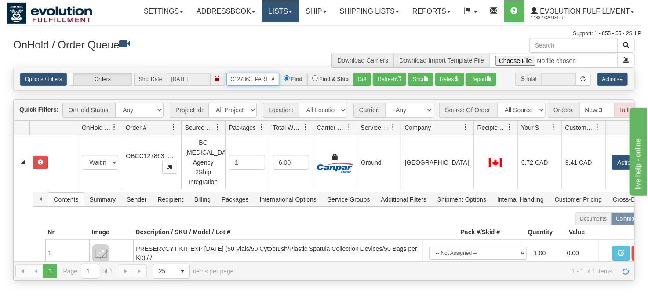
scroll to position [0, 0]
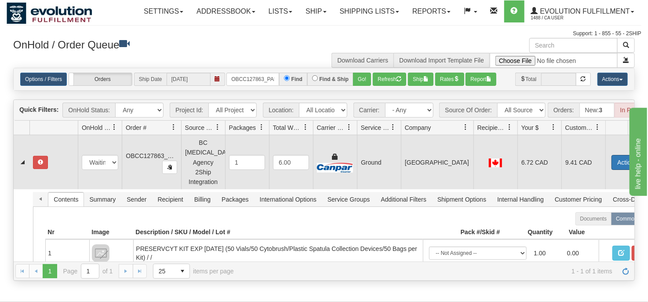
click at [617, 161] on button "Actions" at bounding box center [629, 162] width 35 height 15
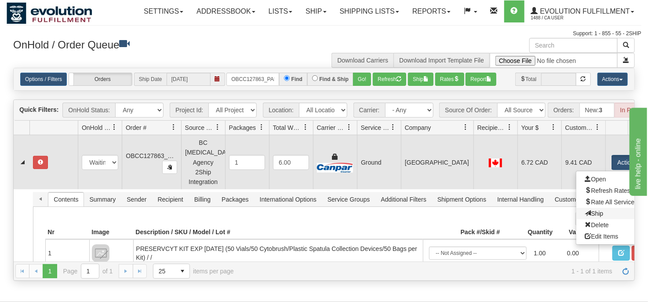
click at [604, 213] on link "Ship" at bounding box center [611, 213] width 70 height 11
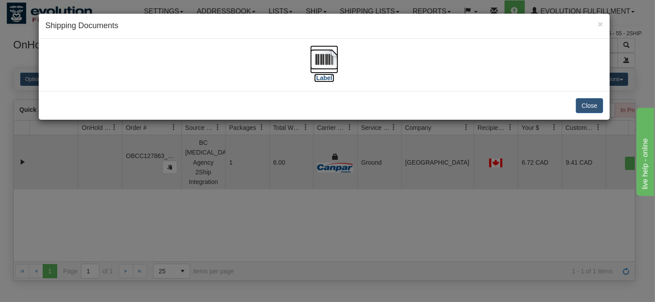
click at [327, 61] on img at bounding box center [324, 59] width 28 height 28
click at [417, 213] on div "× Shipping Documents [Label] Close" at bounding box center [327, 151] width 655 height 302
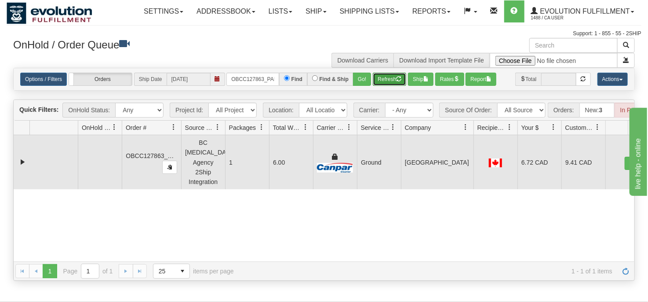
click at [388, 81] on button "Refresh" at bounding box center [389, 79] width 33 height 13
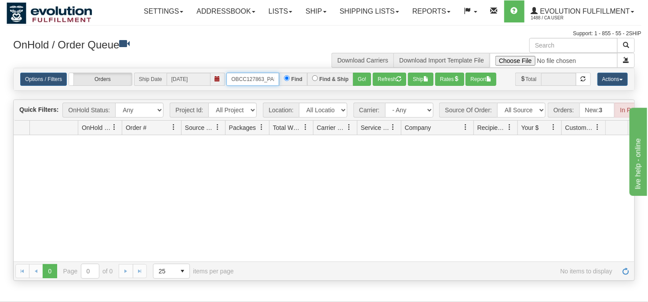
scroll to position [0, 12]
drag, startPoint x: 233, startPoint y: 76, endPoint x: 298, endPoint y: 74, distance: 65.5
click at [298, 75] on div "OBCC127863_PART_A Find Find & Ship Go!" at bounding box center [298, 79] width 145 height 13
click at [266, 79] on input "OBCC127860 PART A" at bounding box center [252, 79] width 53 height 13
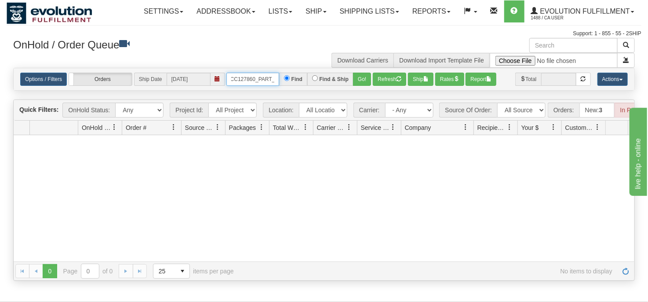
scroll to position [0, 9]
type input "OBCC127860_PART_A"
click at [356, 76] on button "Go!" at bounding box center [362, 79] width 18 height 13
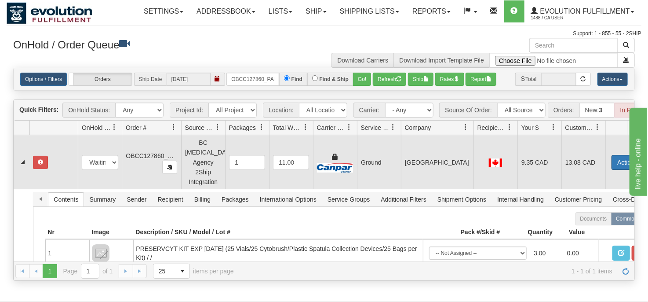
click at [616, 163] on button "Actions" at bounding box center [629, 162] width 35 height 15
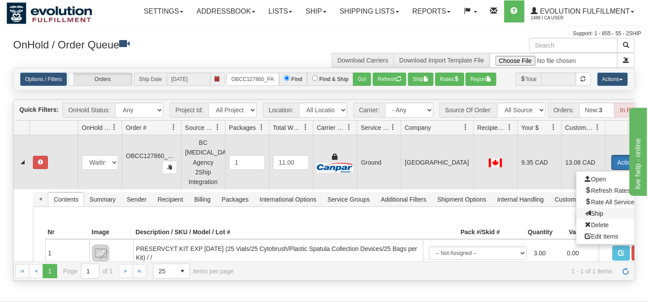
click at [596, 212] on span "Ship" at bounding box center [594, 213] width 18 height 7
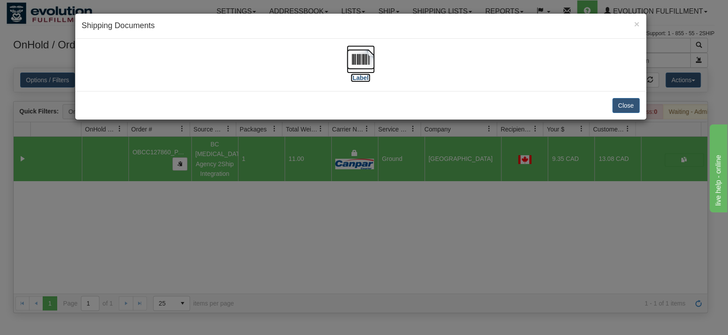
click at [349, 57] on img at bounding box center [360, 59] width 28 height 28
click at [393, 251] on div "× Shipping Documents [Label] Close" at bounding box center [364, 167] width 728 height 335
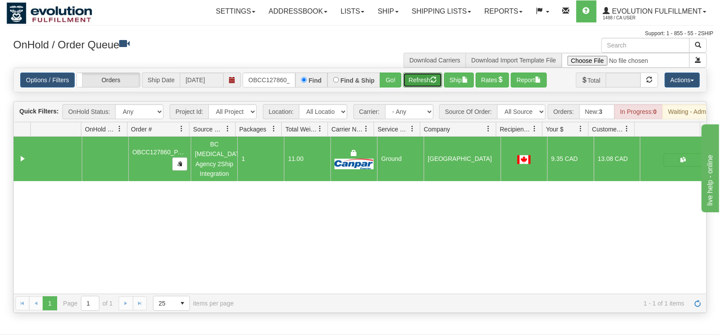
click at [423, 78] on button "Refresh" at bounding box center [422, 80] width 39 height 15
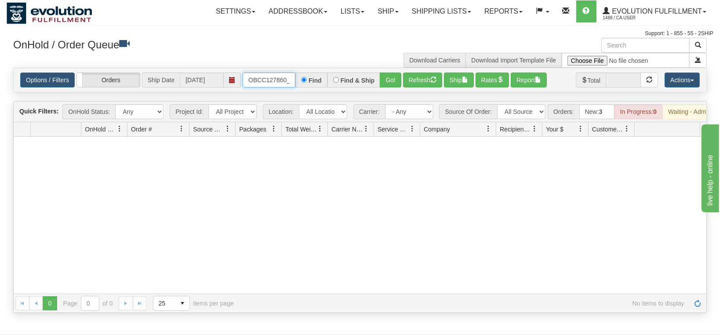
scroll to position [0, 24]
drag, startPoint x: 248, startPoint y: 77, endPoint x: 298, endPoint y: 72, distance: 50.4
click at [298, 73] on div "OBCC127860_PART_A Find Find & Ship Go!" at bounding box center [322, 80] width 159 height 15
drag, startPoint x: 286, startPoint y: 78, endPoint x: 291, endPoint y: 77, distance: 5.8
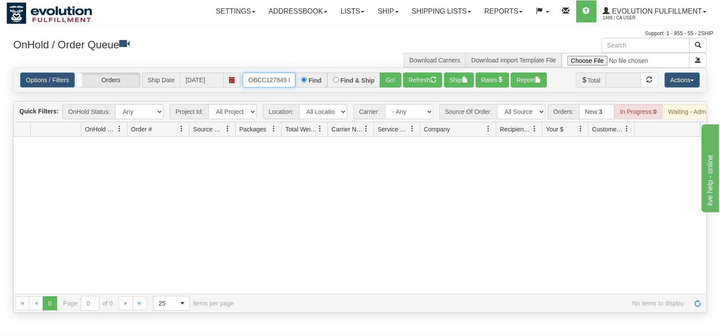
click at [286, 78] on input "OBCC127849 PART A" at bounding box center [269, 80] width 53 height 15
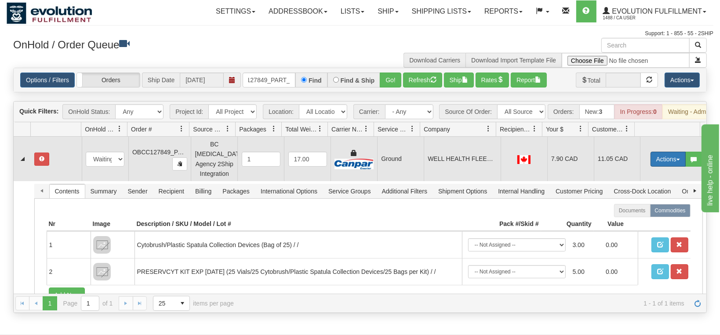
click at [648, 157] on button "Actions" at bounding box center [668, 159] width 35 height 15
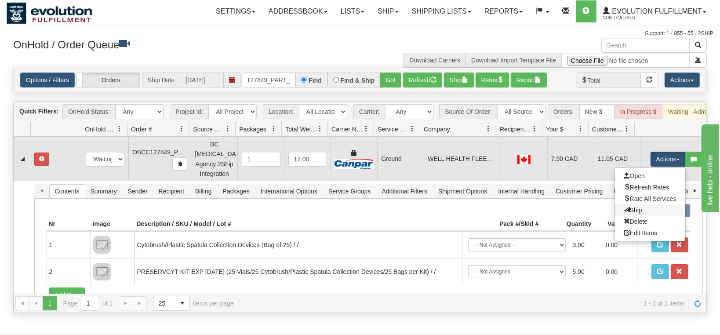
click at [634, 210] on link "Ship" at bounding box center [650, 209] width 70 height 11
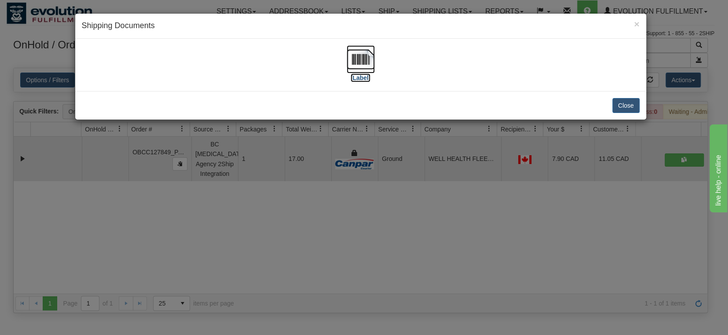
click at [361, 51] on img at bounding box center [360, 59] width 28 height 28
click at [335, 228] on div "× Shipping Documents [Label] Close" at bounding box center [364, 167] width 728 height 335
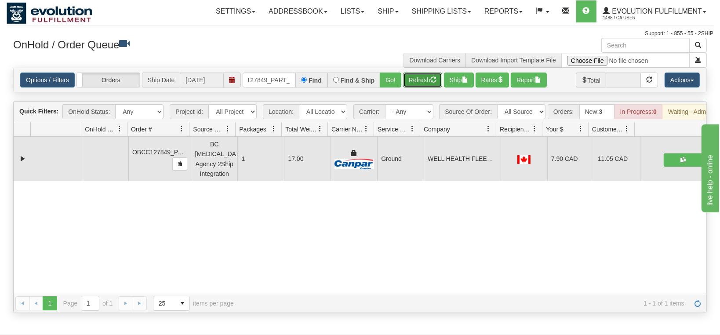
click at [423, 75] on button "Refresh" at bounding box center [422, 80] width 39 height 15
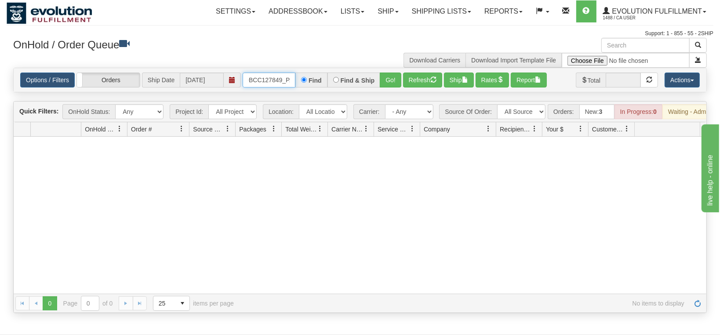
scroll to position [0, 24]
drag, startPoint x: 247, startPoint y: 79, endPoint x: 301, endPoint y: 79, distance: 54.1
click at [300, 77] on div "OBCC127849_PART_A Find Find & Ship Go!" at bounding box center [322, 80] width 159 height 15
type input "O"
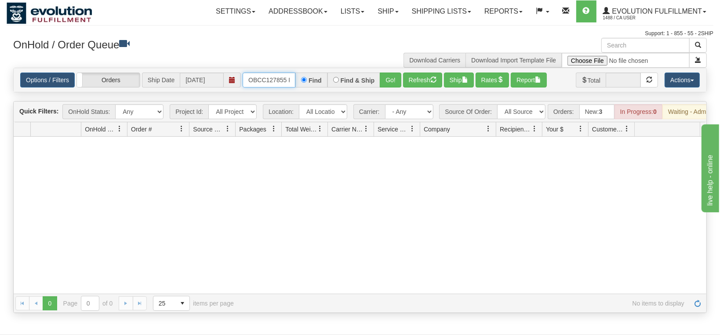
click at [287, 81] on input "OBCC127855 PART A" at bounding box center [269, 80] width 53 height 15
type input "OBCC127855_PART_A"
click at [386, 84] on button "Go!" at bounding box center [391, 80] width 22 height 15
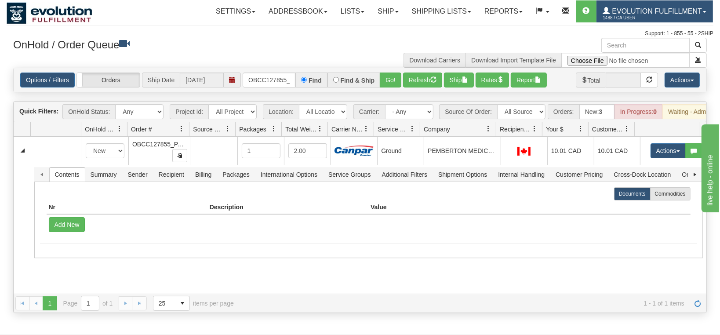
click at [648, 14] on span "1488 / CA User" at bounding box center [636, 18] width 66 height 9
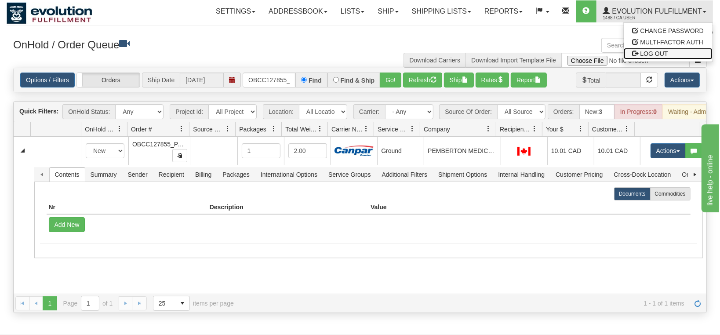
click at [648, 53] on span "LOG OUT" at bounding box center [655, 53] width 28 height 7
